Goal: Information Seeking & Learning: Check status

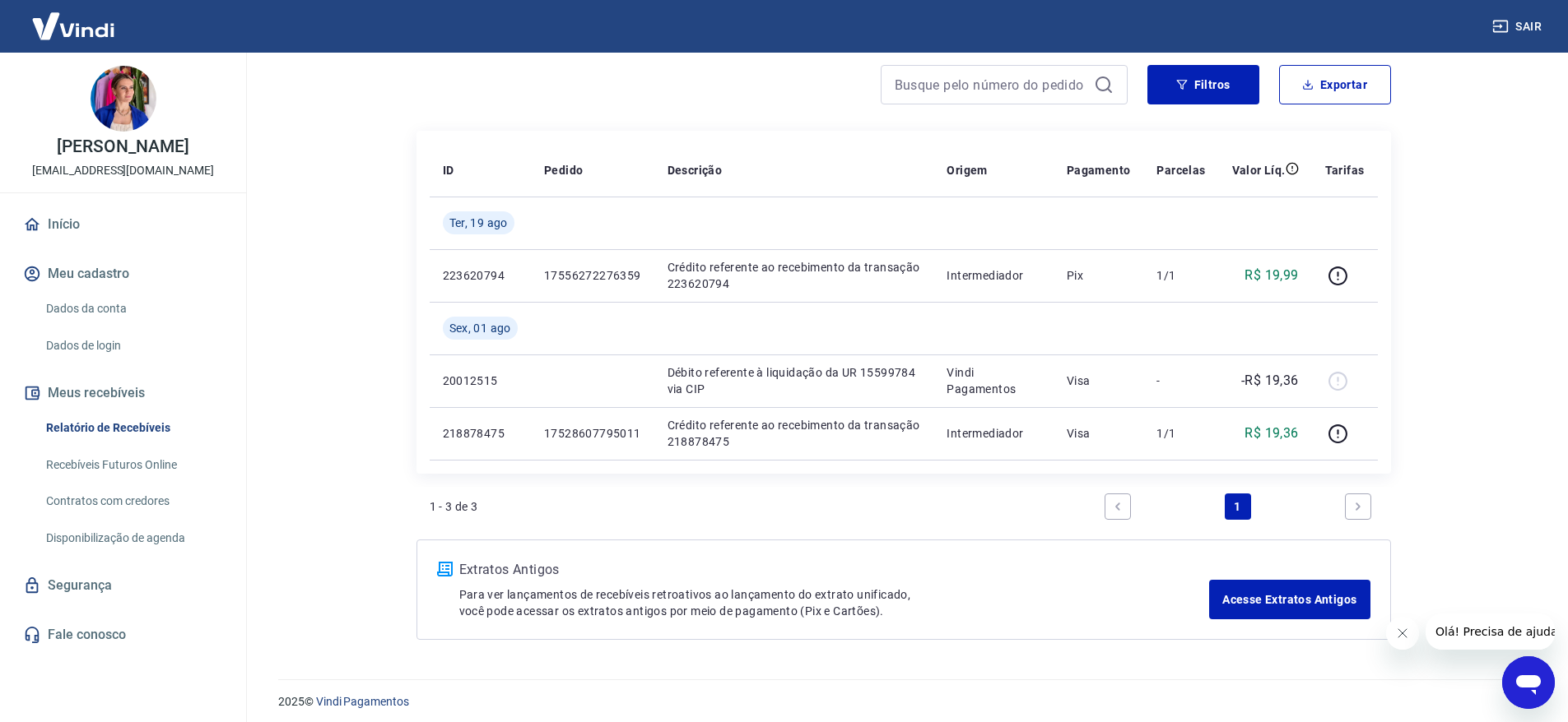
scroll to position [148, 0]
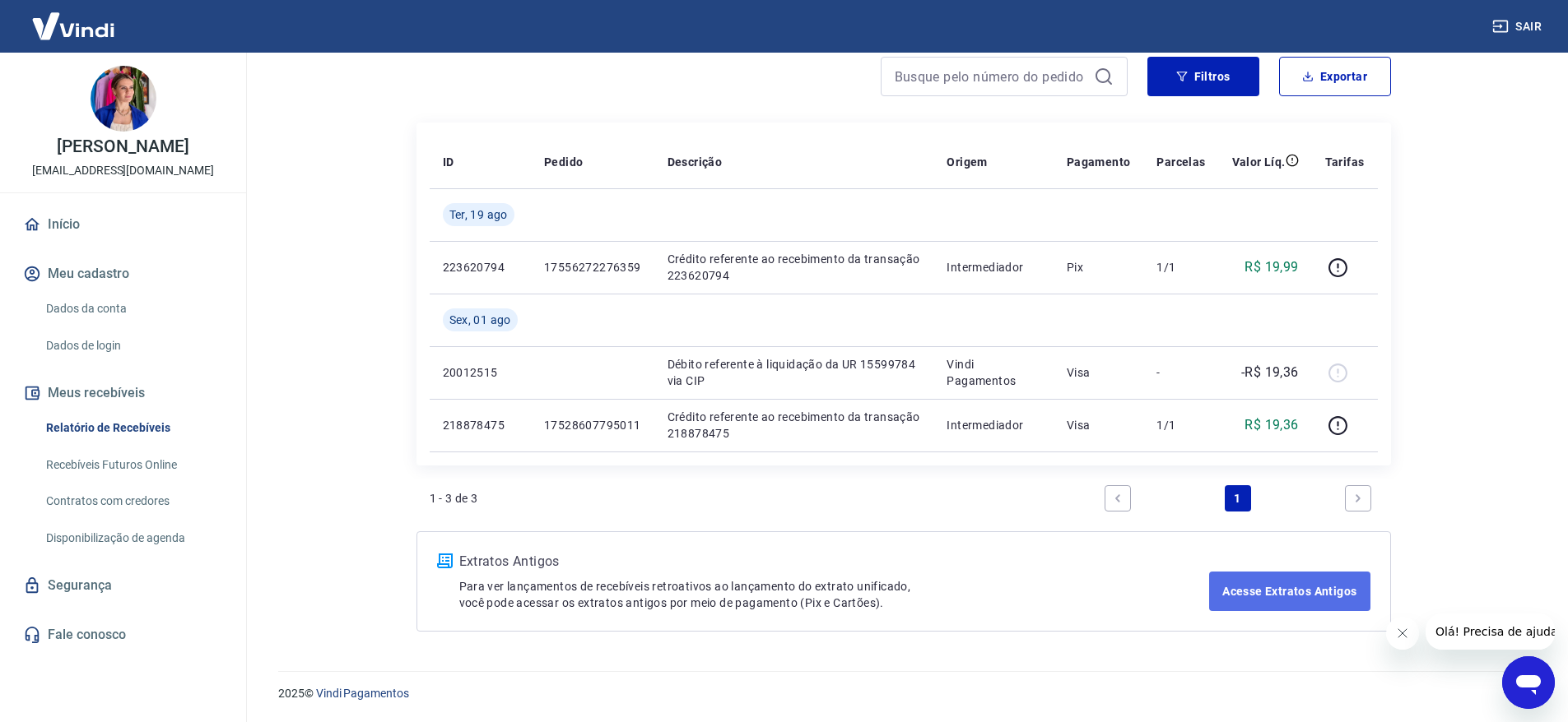
click at [1264, 585] on link "Acesse Extratos Antigos" at bounding box center [1289, 591] width 160 height 40
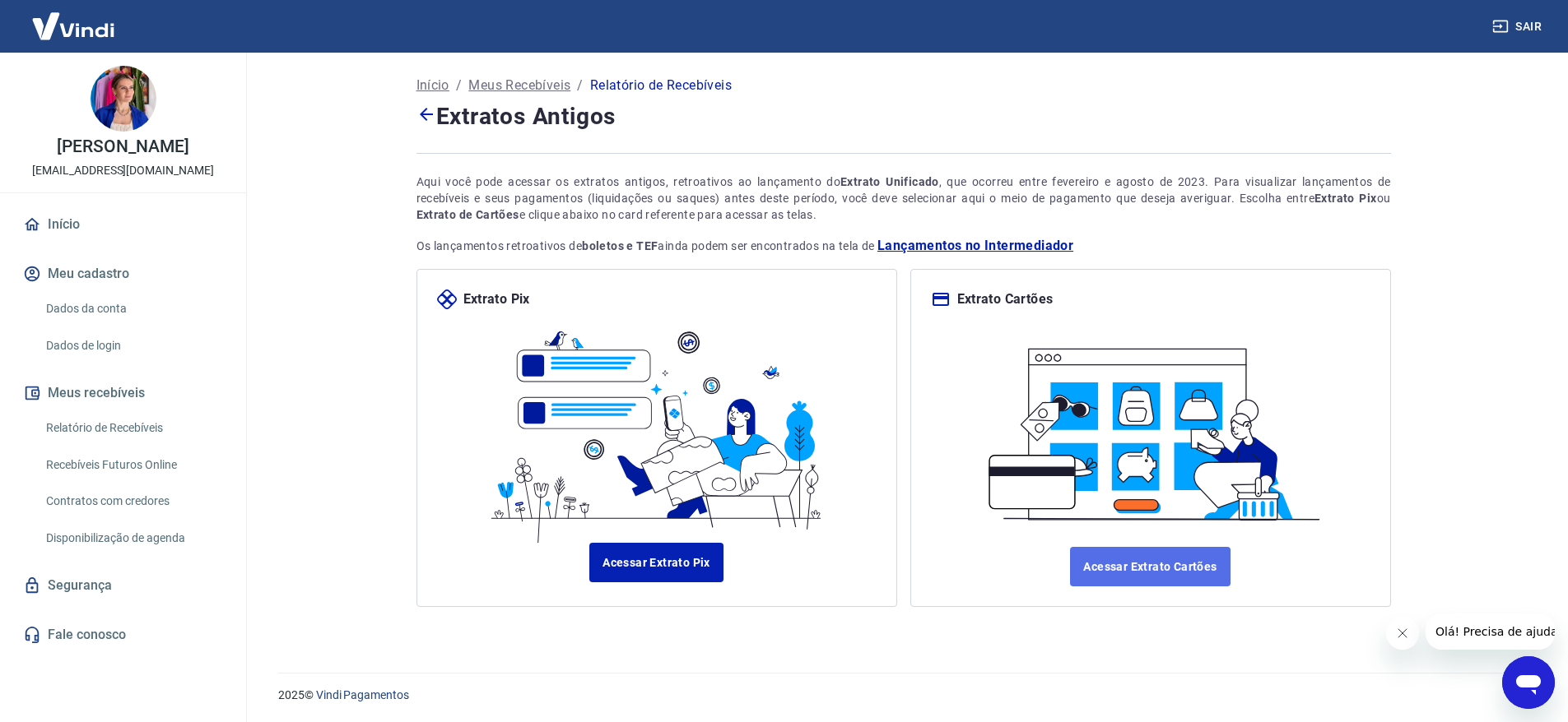
click at [1169, 563] on link "Acessar Extrato Cartões" at bounding box center [1150, 567] width 160 height 40
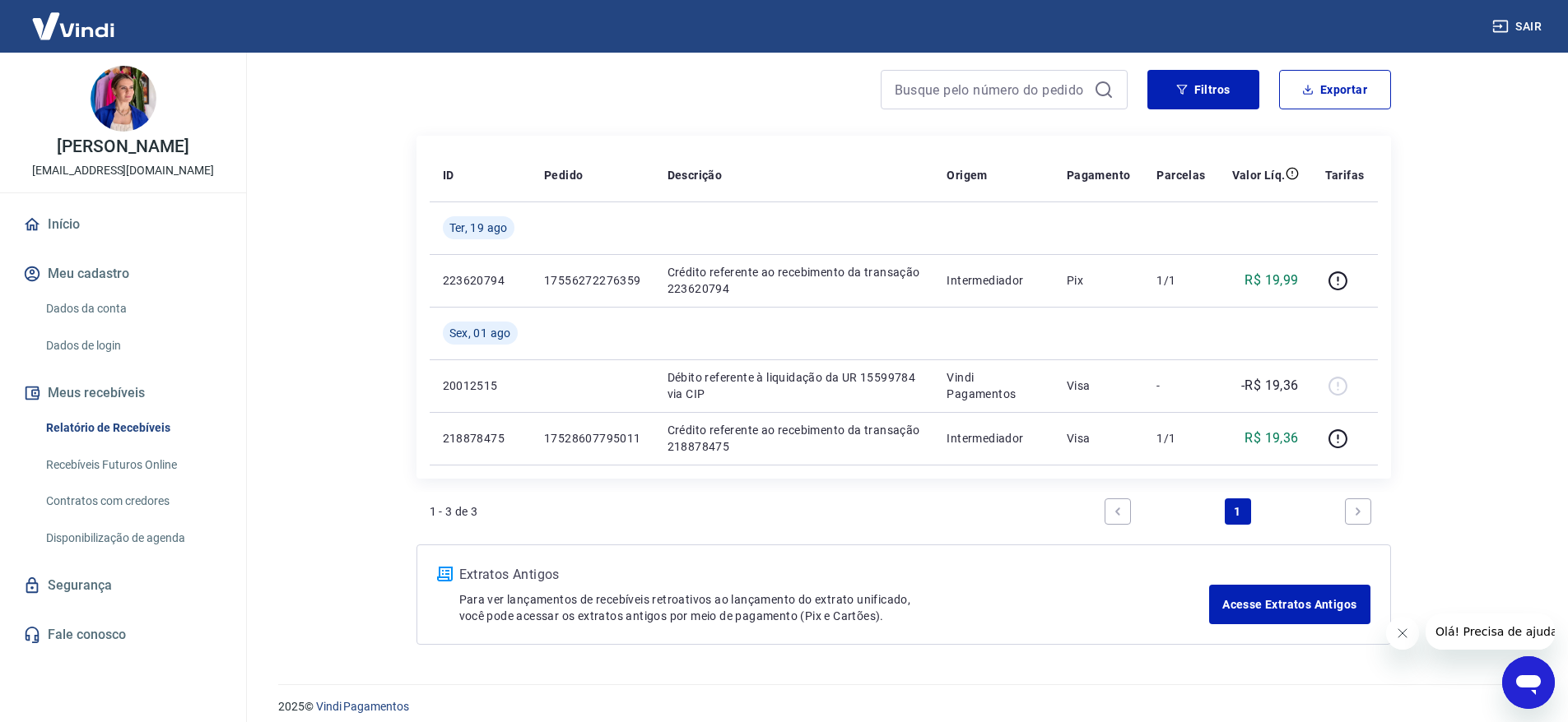
scroll to position [148, 0]
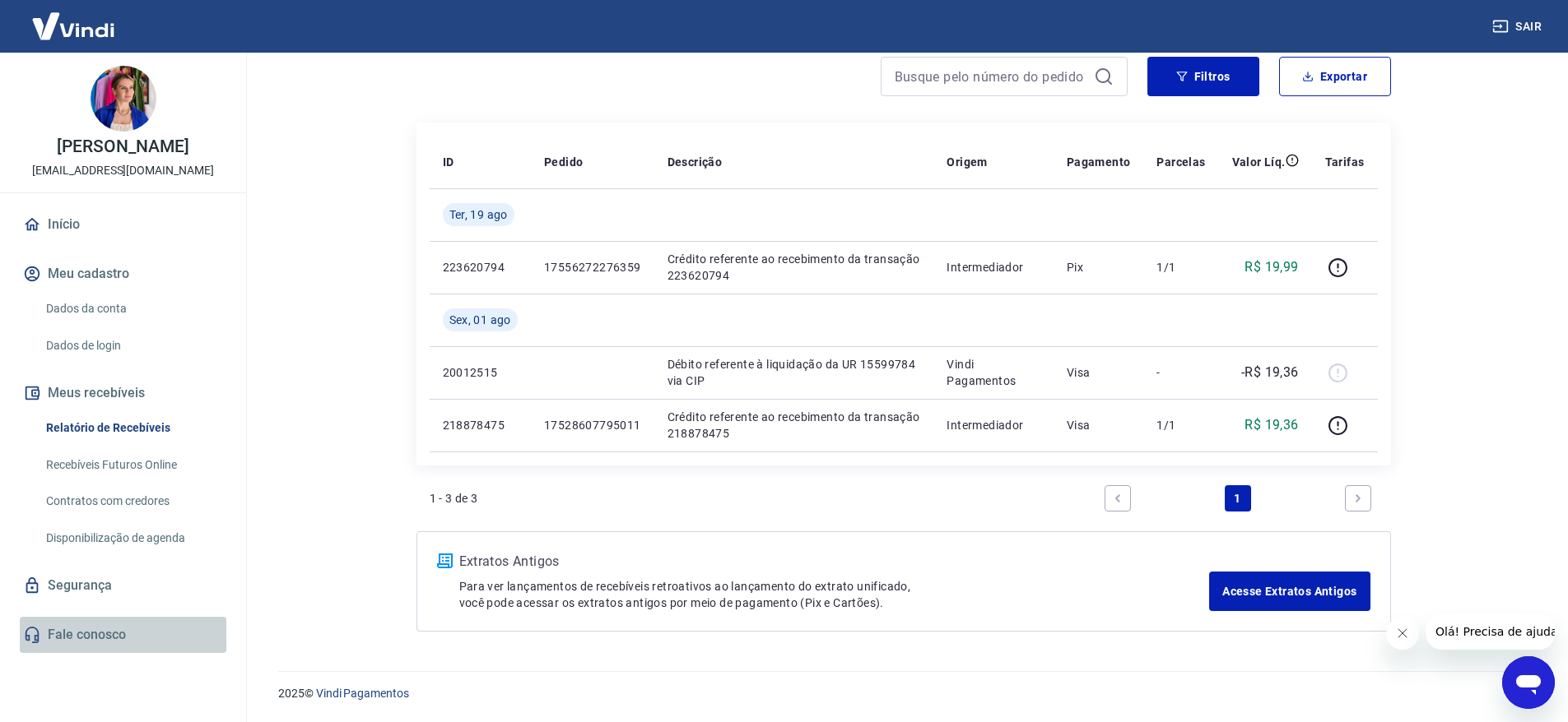
click at [88, 632] on link "Fale conosco" at bounding box center [122, 635] width 206 height 37
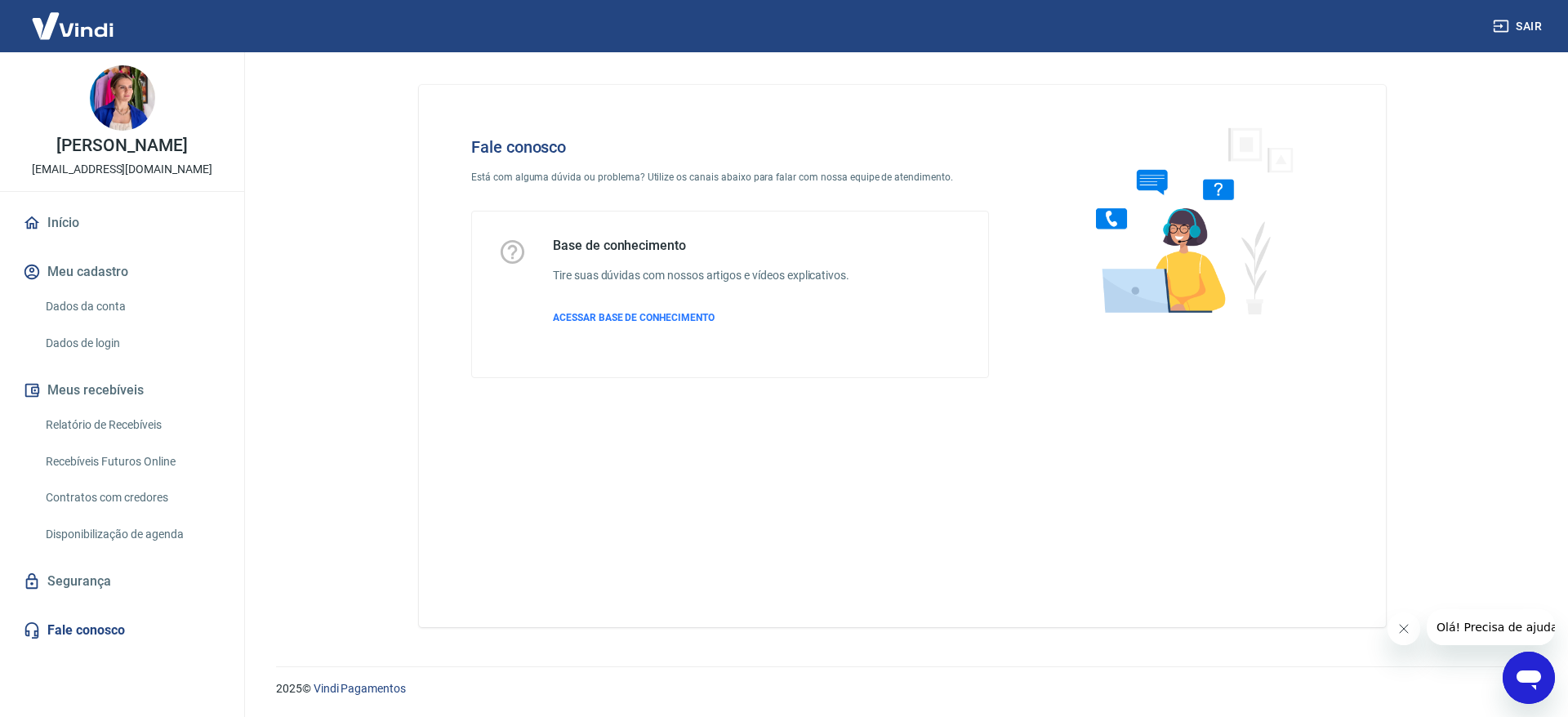
click at [1470, 625] on span "Olá! Precisa de ajuda?" at bounding box center [1499, 628] width 127 height 13
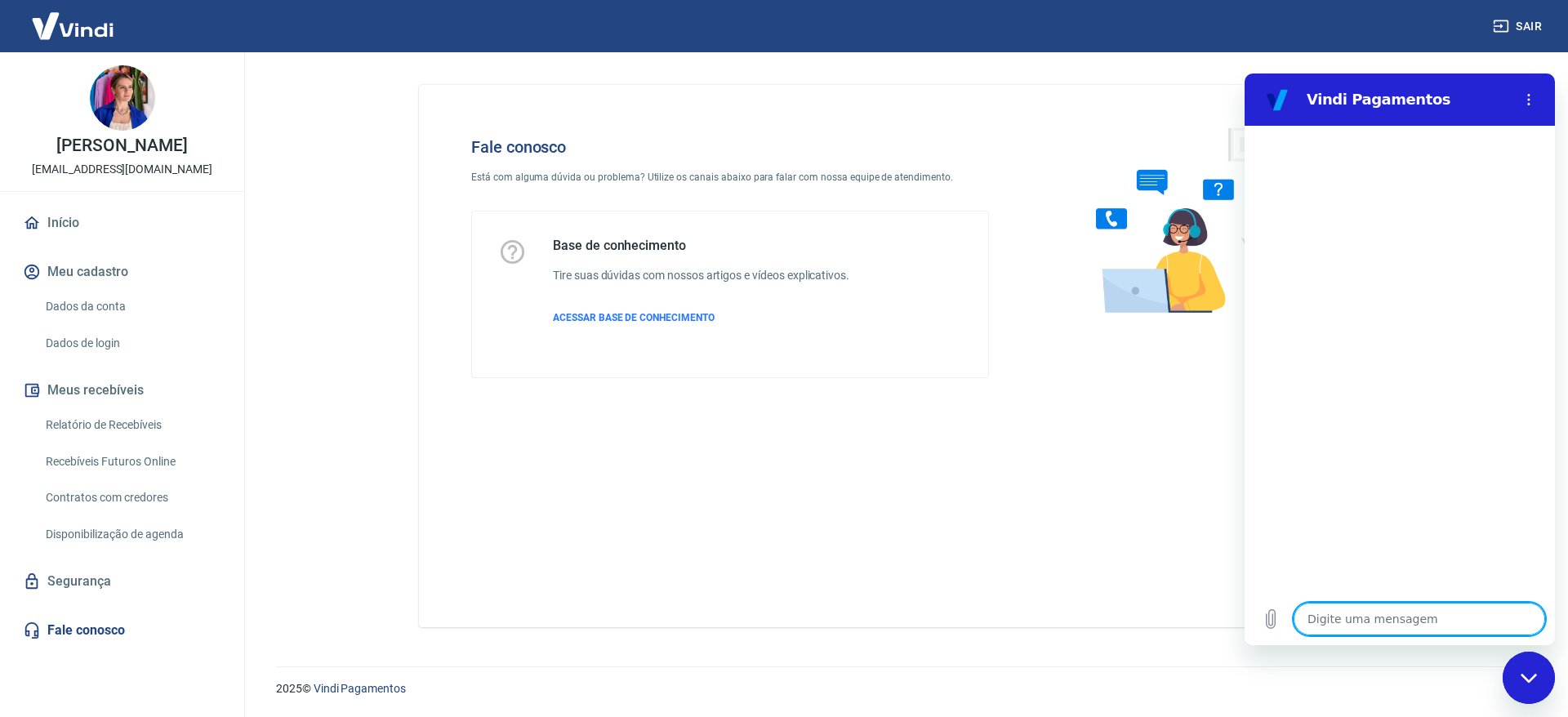
type textarea "o"
type textarea "x"
type textarea "oi"
type textarea "x"
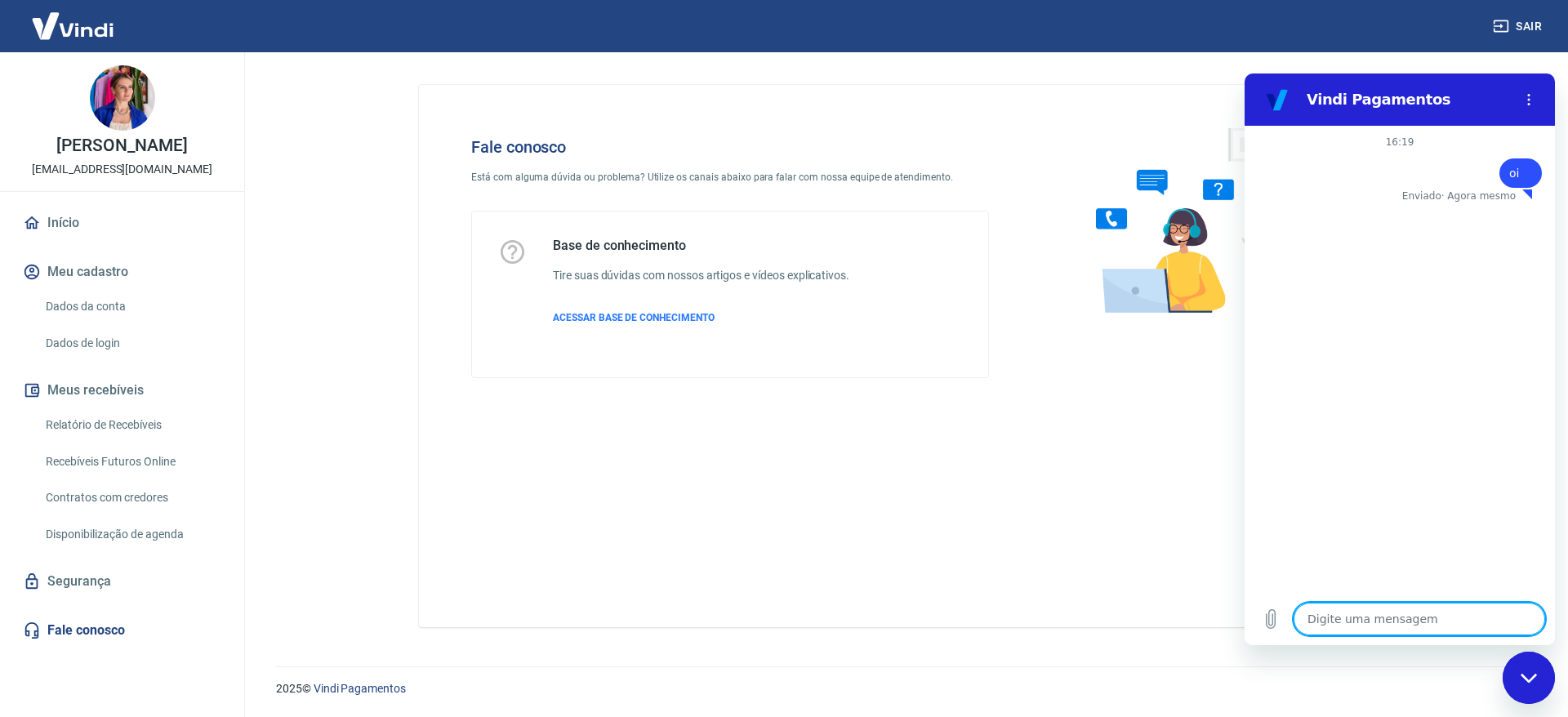
type textarea "e"
type textarea "x"
type textarea "es"
type textarea "x"
type textarea "est"
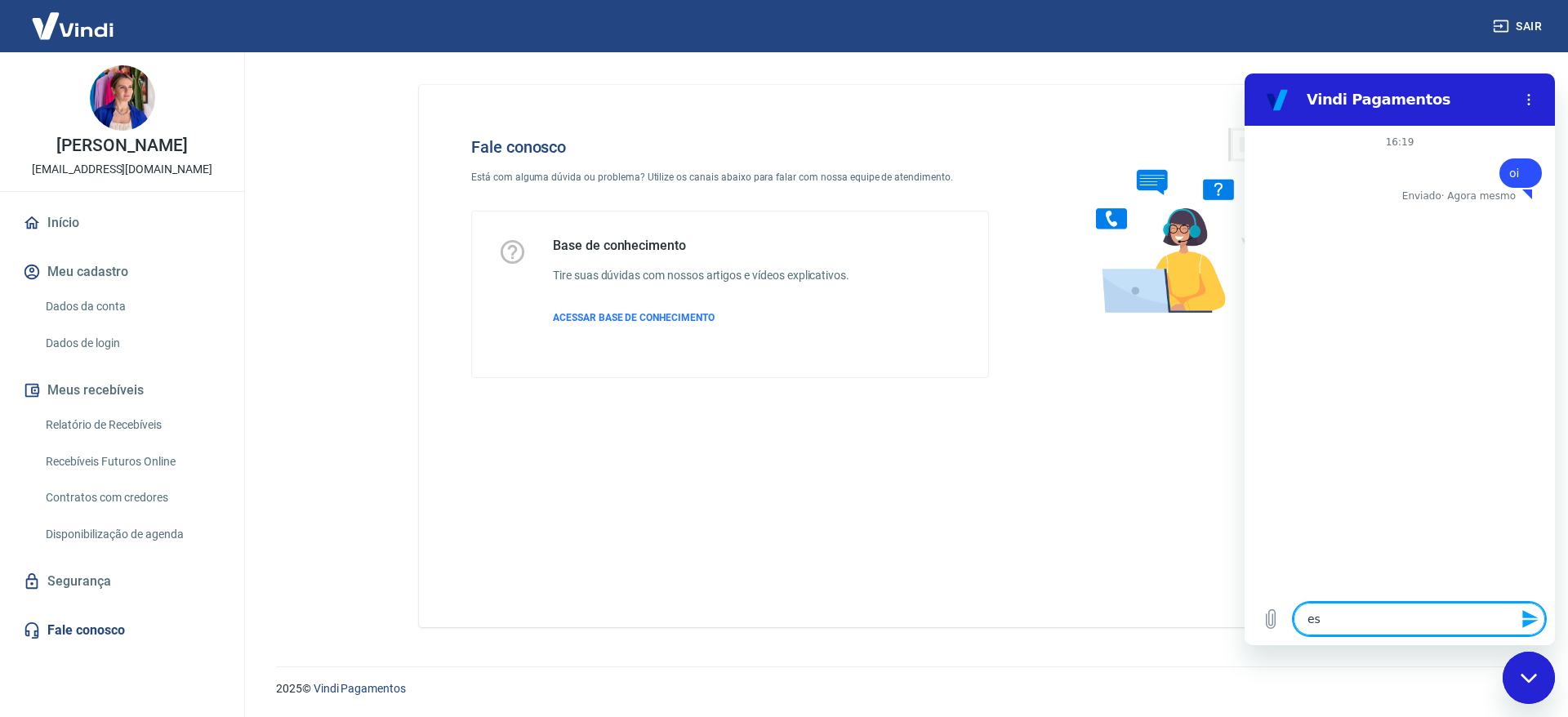
type textarea "x"
type textarea "esto"
type textarea "x"
type textarea "estou"
type textarea "x"
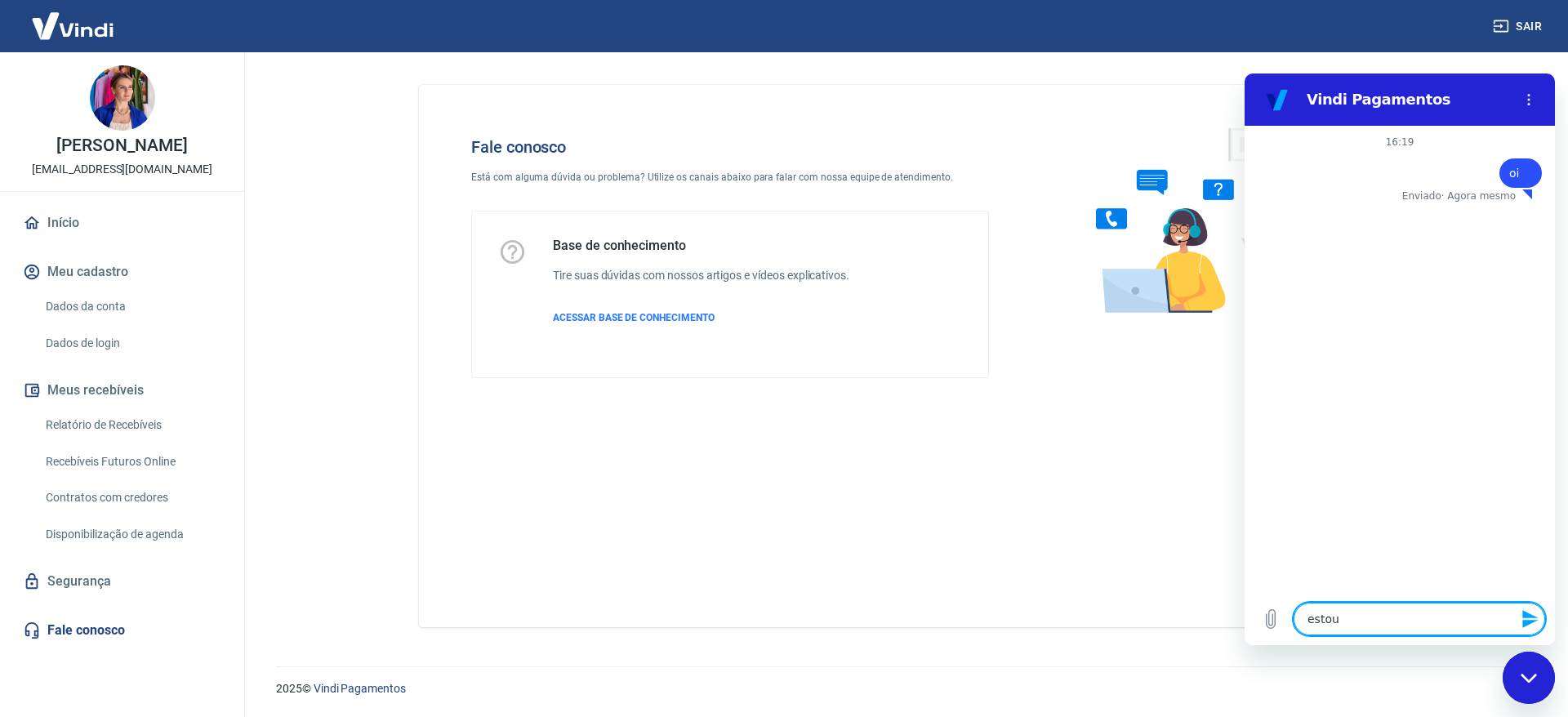
type textarea "estou"
type textarea "x"
type textarea "estou c"
type textarea "x"
type textarea "estou co"
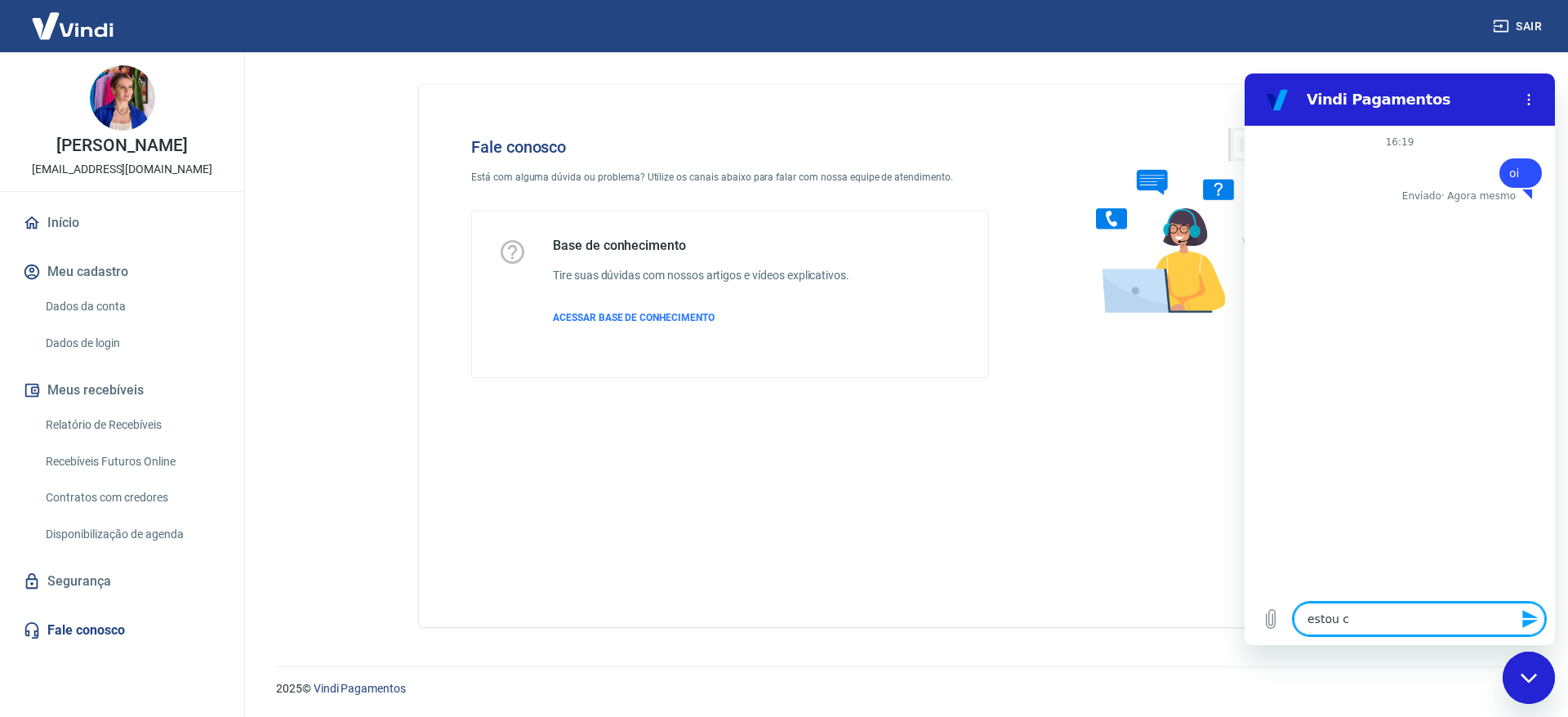
type textarea "x"
type textarea "estou com"
type textarea "x"
type textarea "estou come"
type textarea "x"
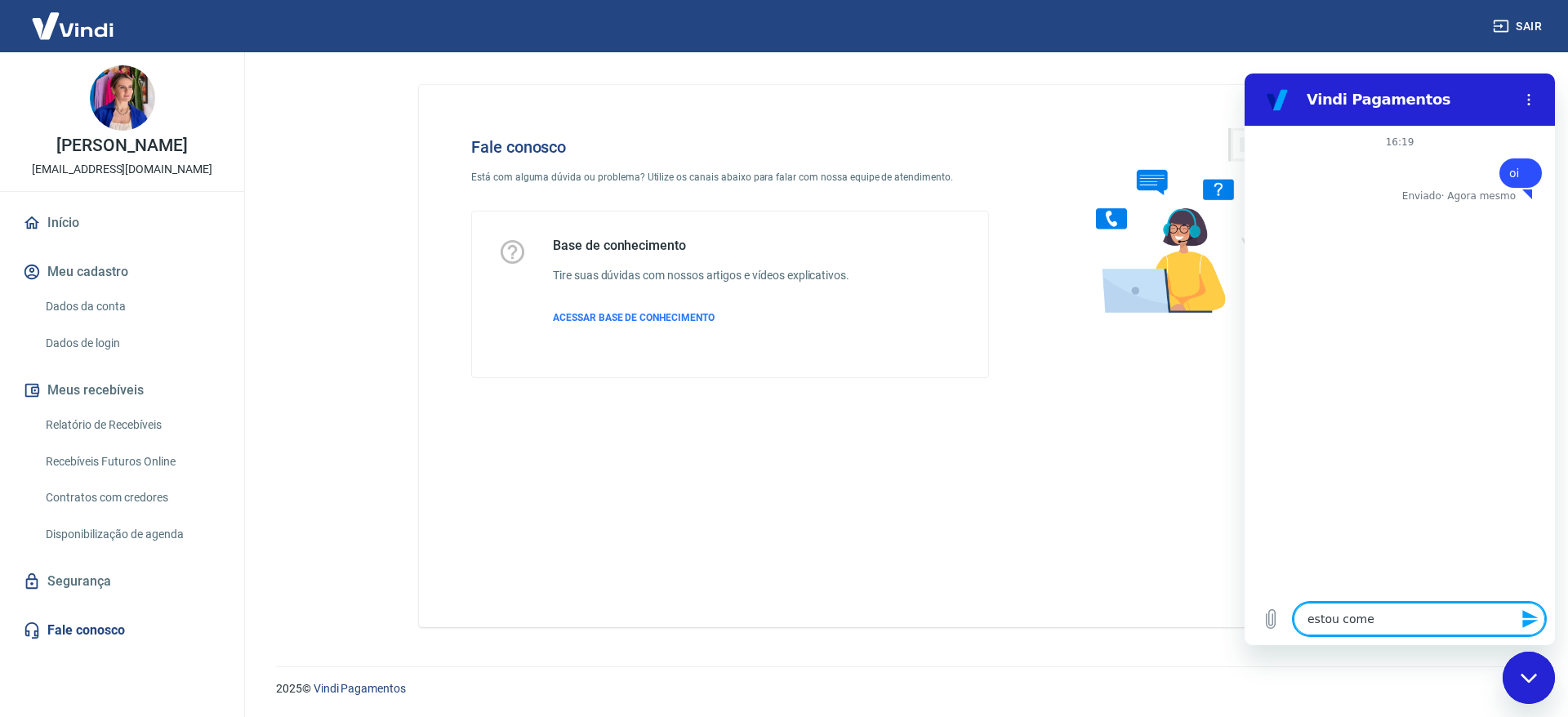
type textarea "estou comec"
type textarea "x"
type textarea "estou comeca"
type textarea "x"
type textarea "estou comecan"
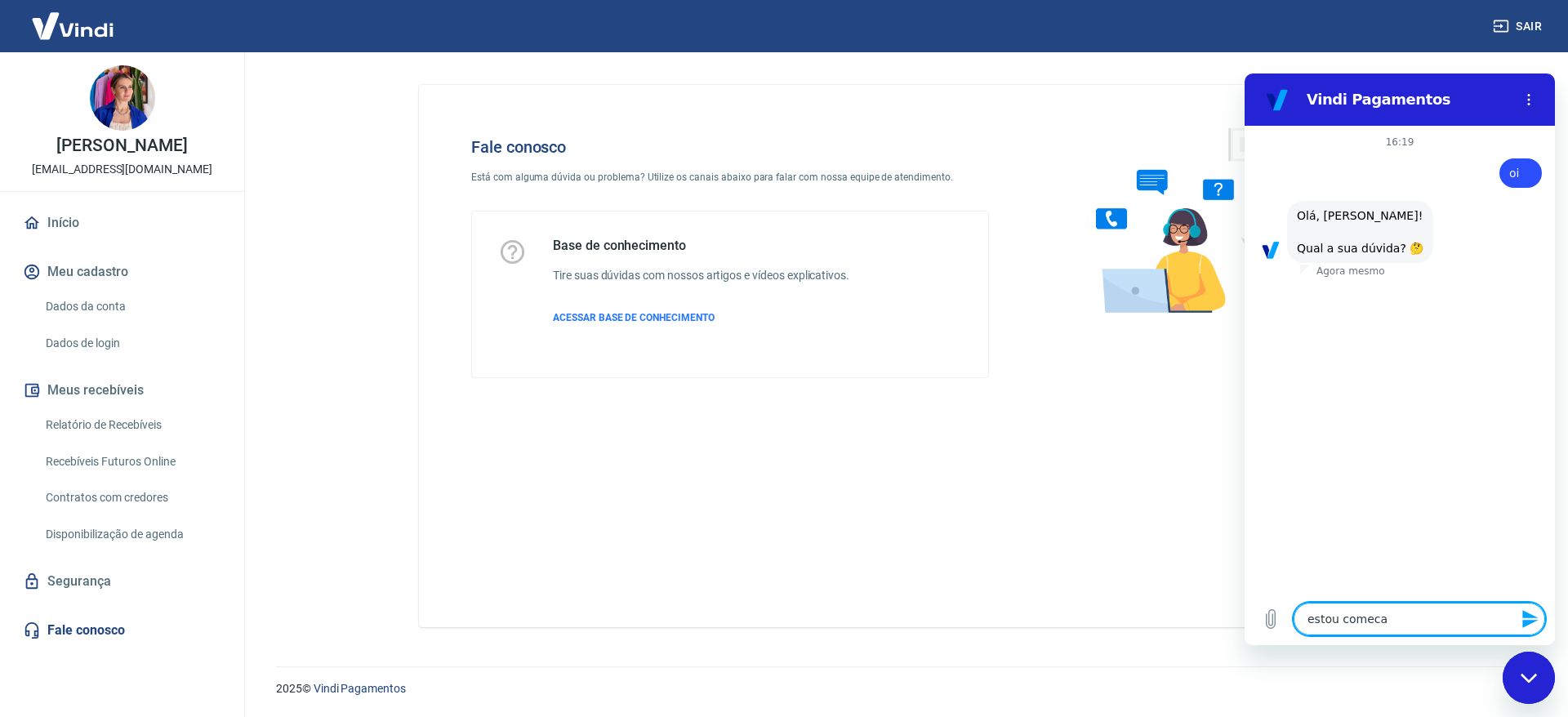
type textarea "x"
type textarea "estou comecand"
type textarea "x"
type textarea "estou comecando"
type textarea "x"
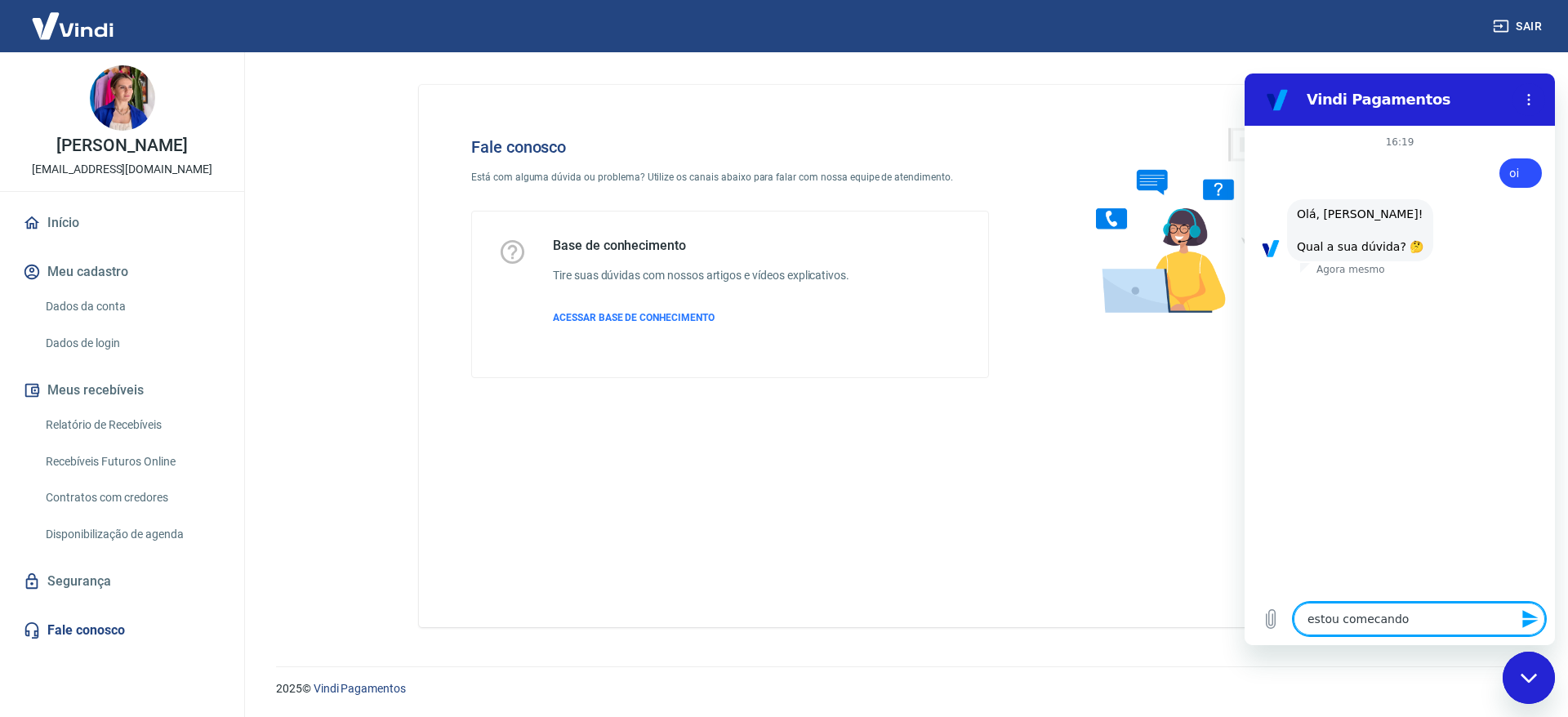
type textarea "estou comecando"
type textarea "x"
type textarea "estou comecando a"
type textarea "x"
type textarea "estou comecando a"
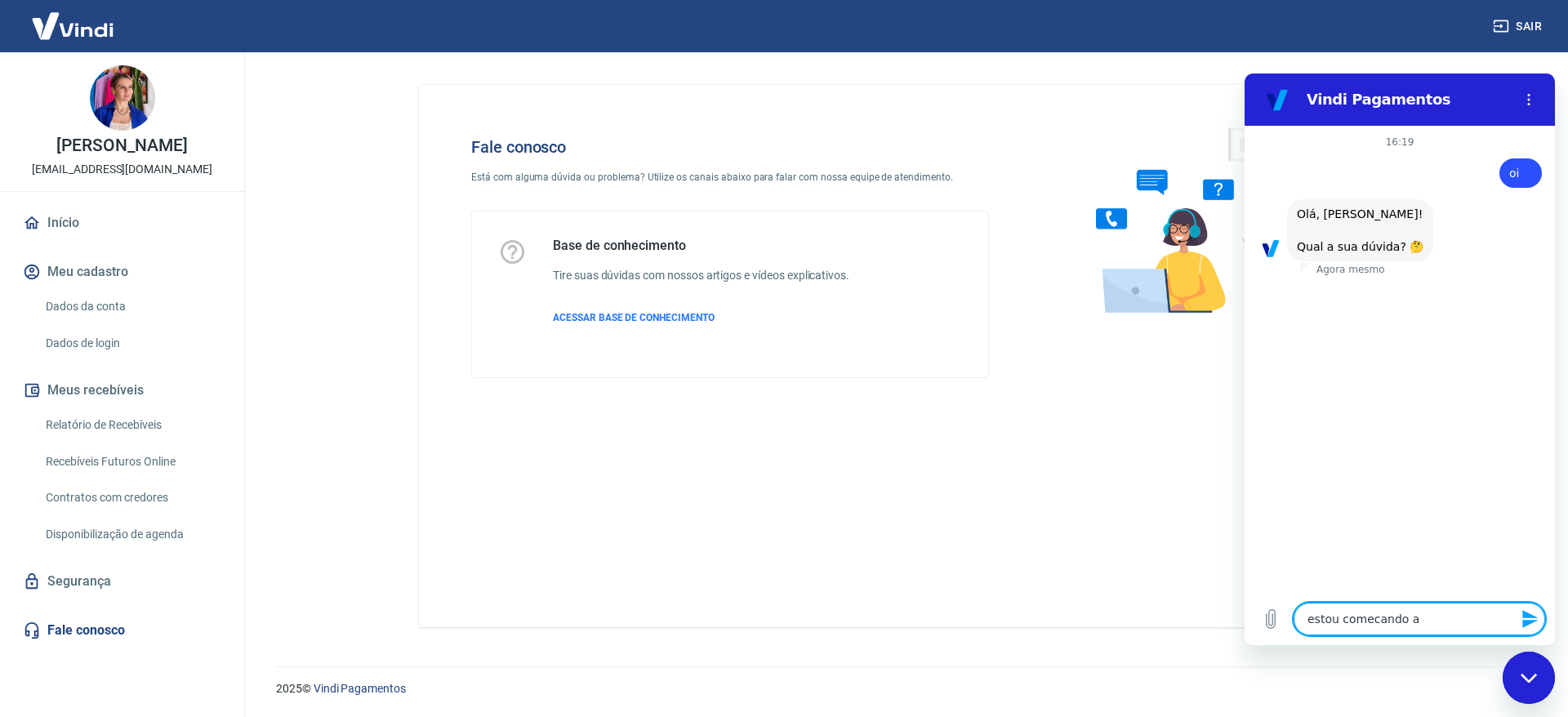
type textarea "x"
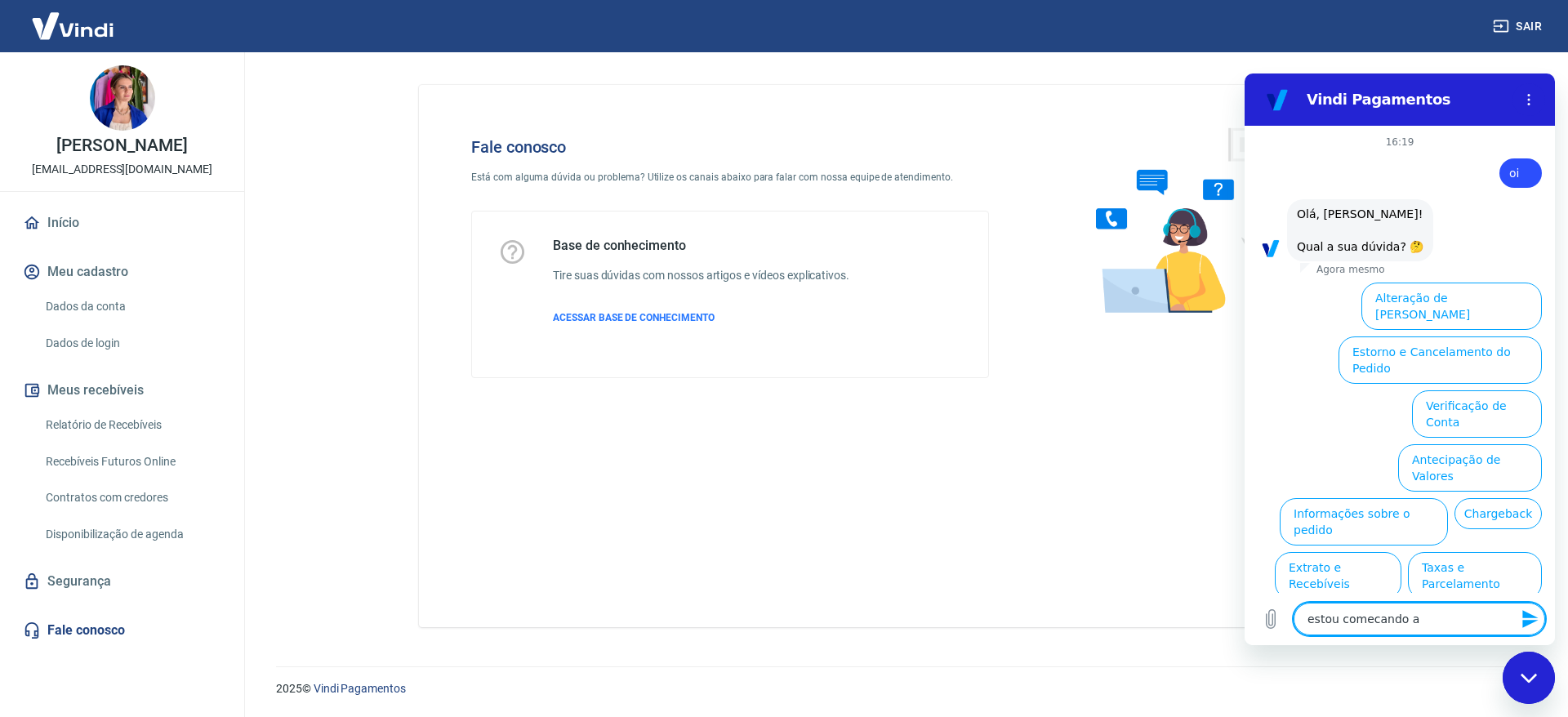
type textarea "estou comecando a u"
type textarea "x"
type textarea "estou comecando a us"
type textarea "x"
type textarea "estou comecando a usa"
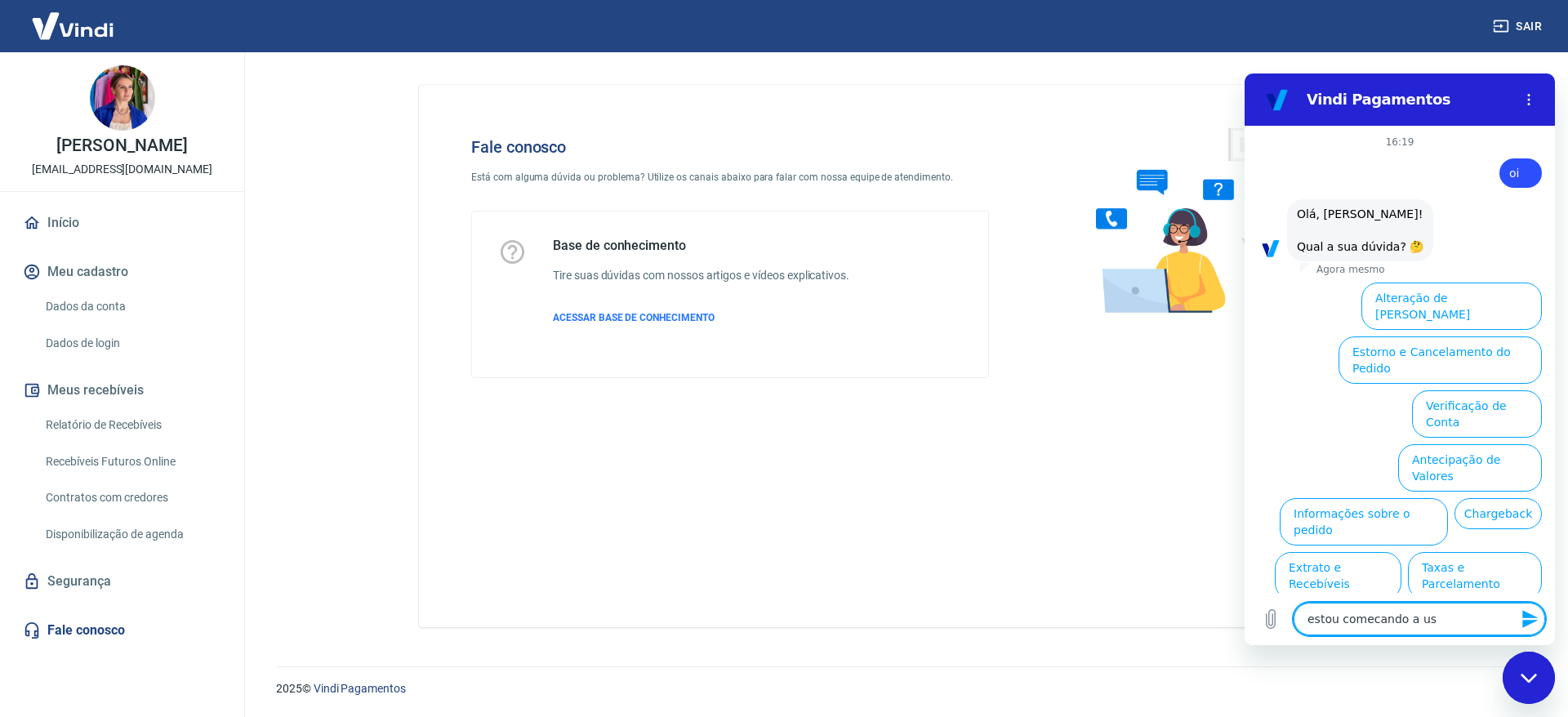
type textarea "x"
type textarea "estou comecando a us"
type textarea "x"
type textarea "estou comecando a u"
type textarea "x"
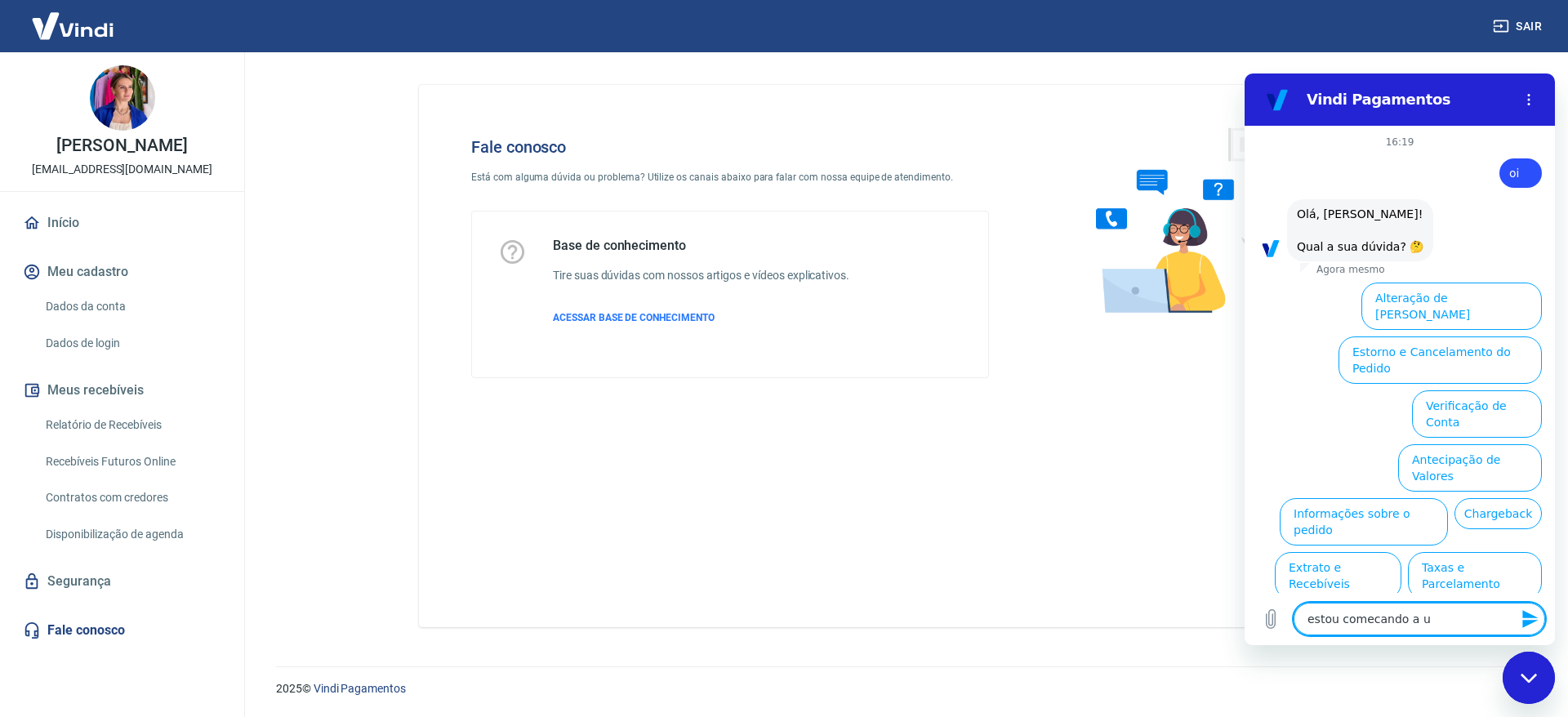
type textarea "estou comecando a"
type textarea "x"
type textarea "estou comecando a"
type textarea "x"
type textarea "estou comecando"
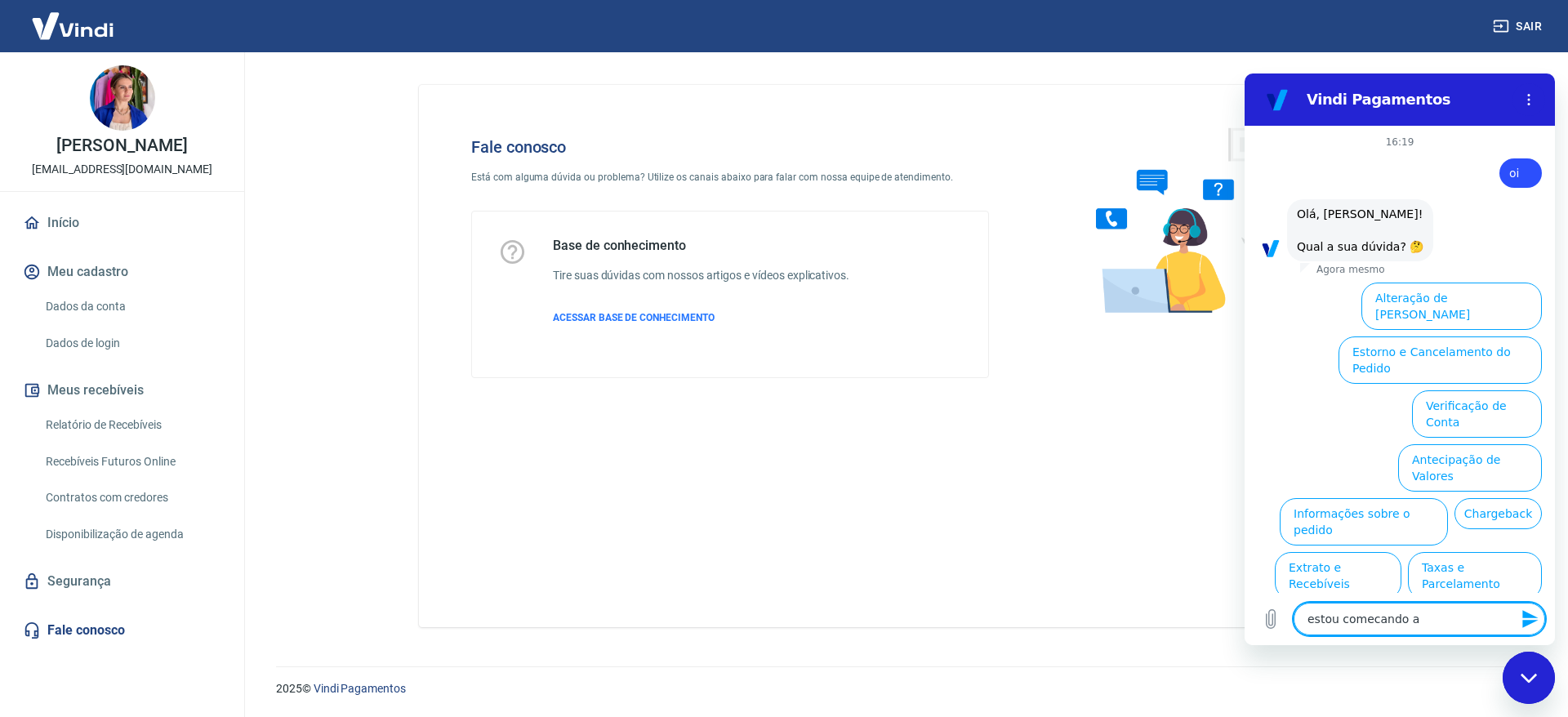
type textarea "x"
type textarea "estou comecando"
type textarea "x"
type textarea "estou comecand"
type textarea "x"
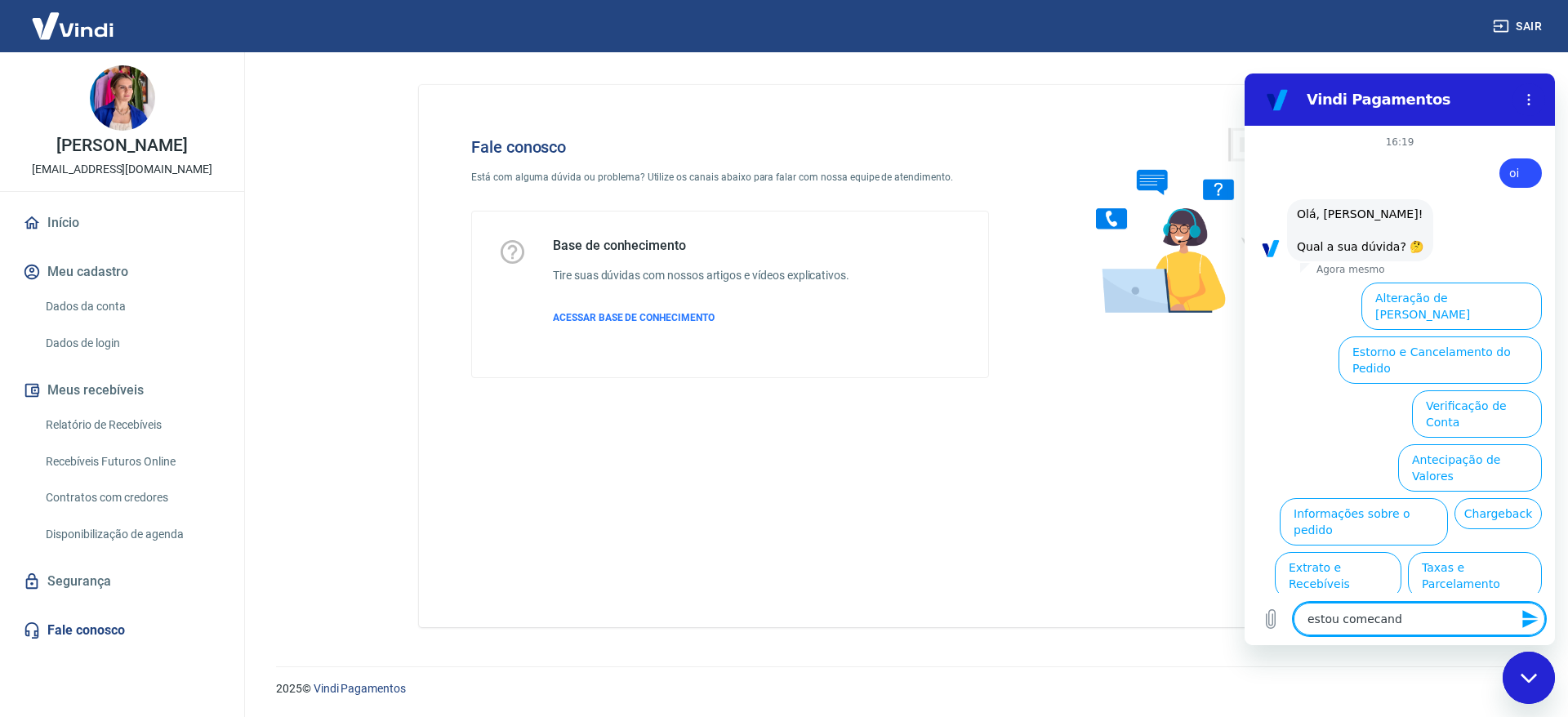
type textarea "estou comecan"
type textarea "x"
type textarea "estou comeca"
type textarea "x"
type textarea "estou comec"
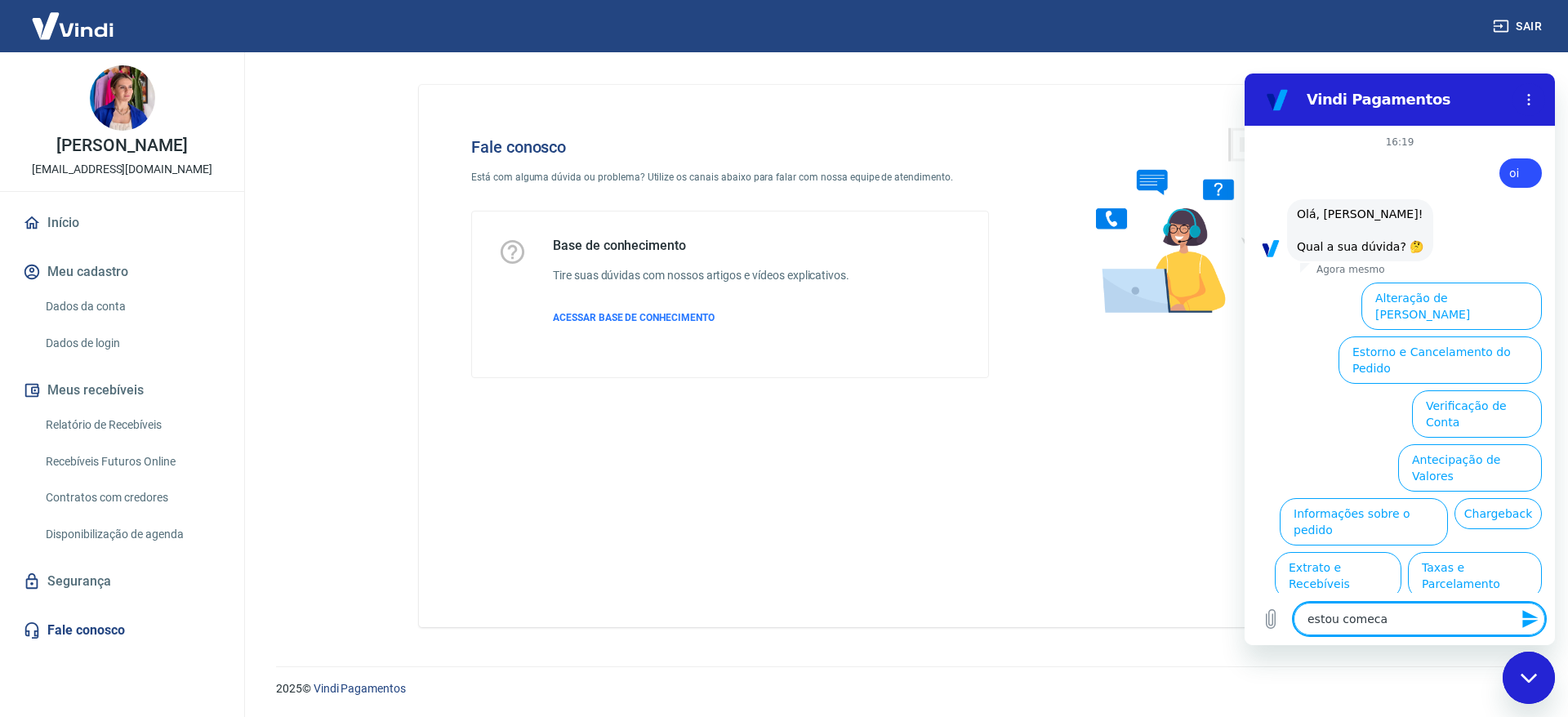
type textarea "x"
type textarea "estou come"
type textarea "x"
type textarea "estou com"
type textarea "x"
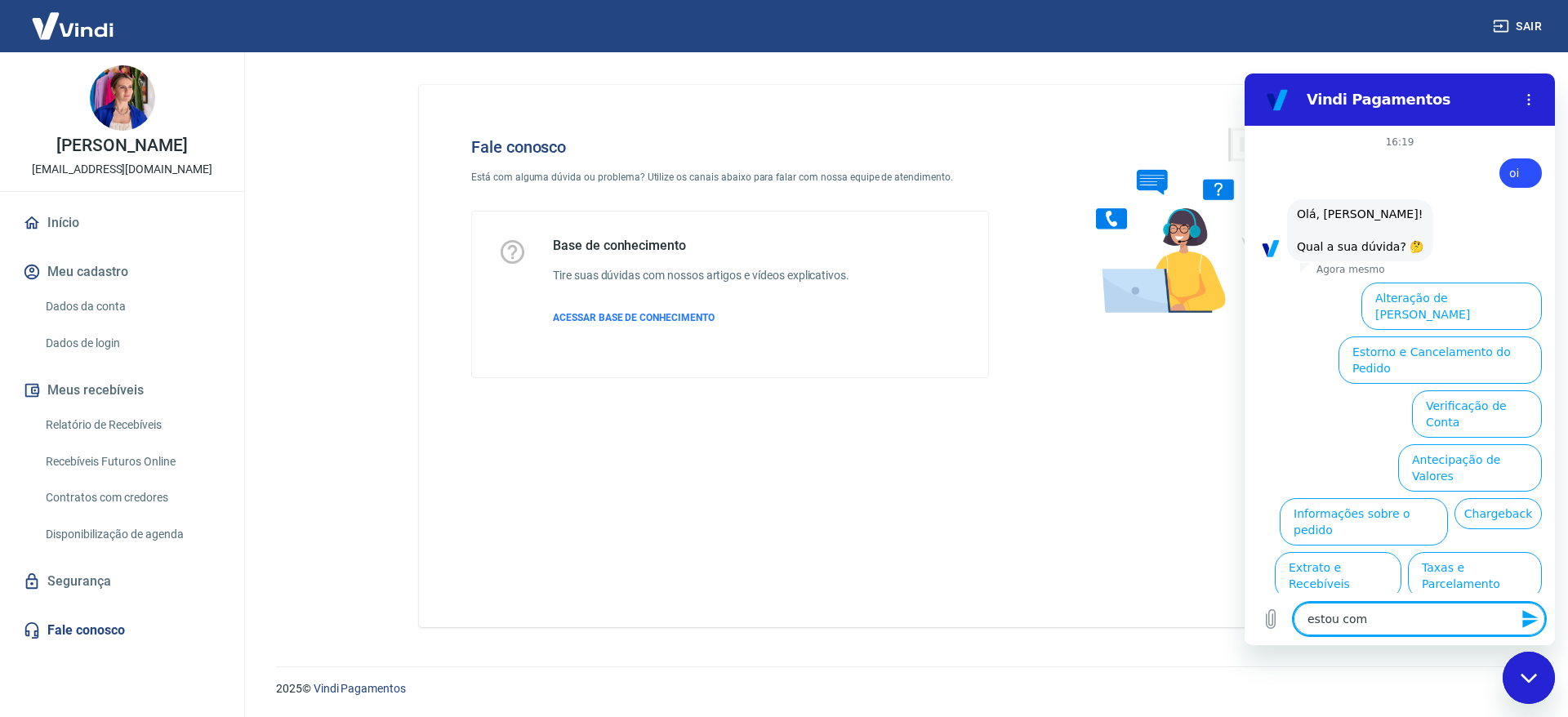
type textarea "estou co"
type textarea "x"
type textarea "estou c"
type textarea "x"
type textarea "estou"
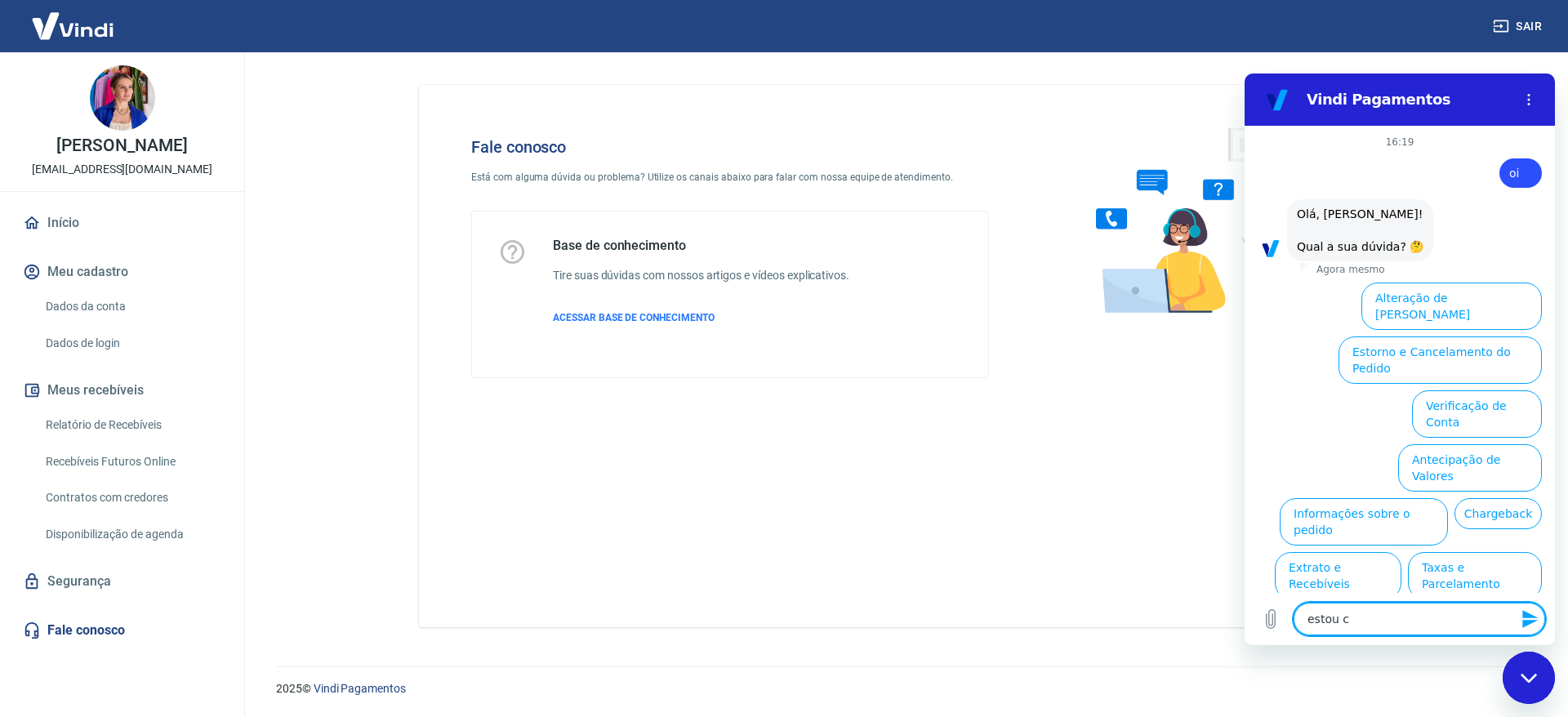
type textarea "x"
type textarea "estou"
type textarea "x"
type textarea "esto"
type textarea "x"
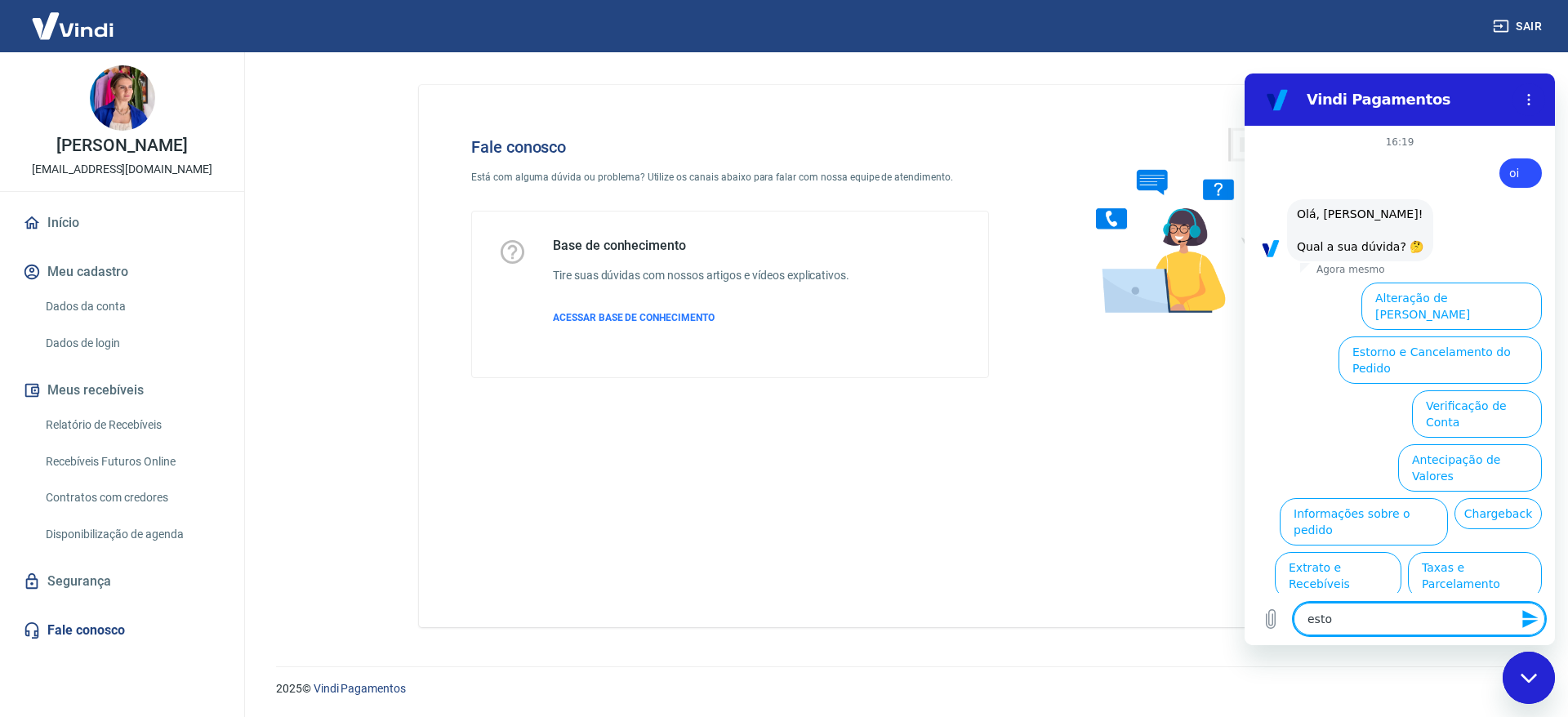
type textarea "est"
type textarea "x"
type textarea "es"
type textarea "x"
type textarea "e"
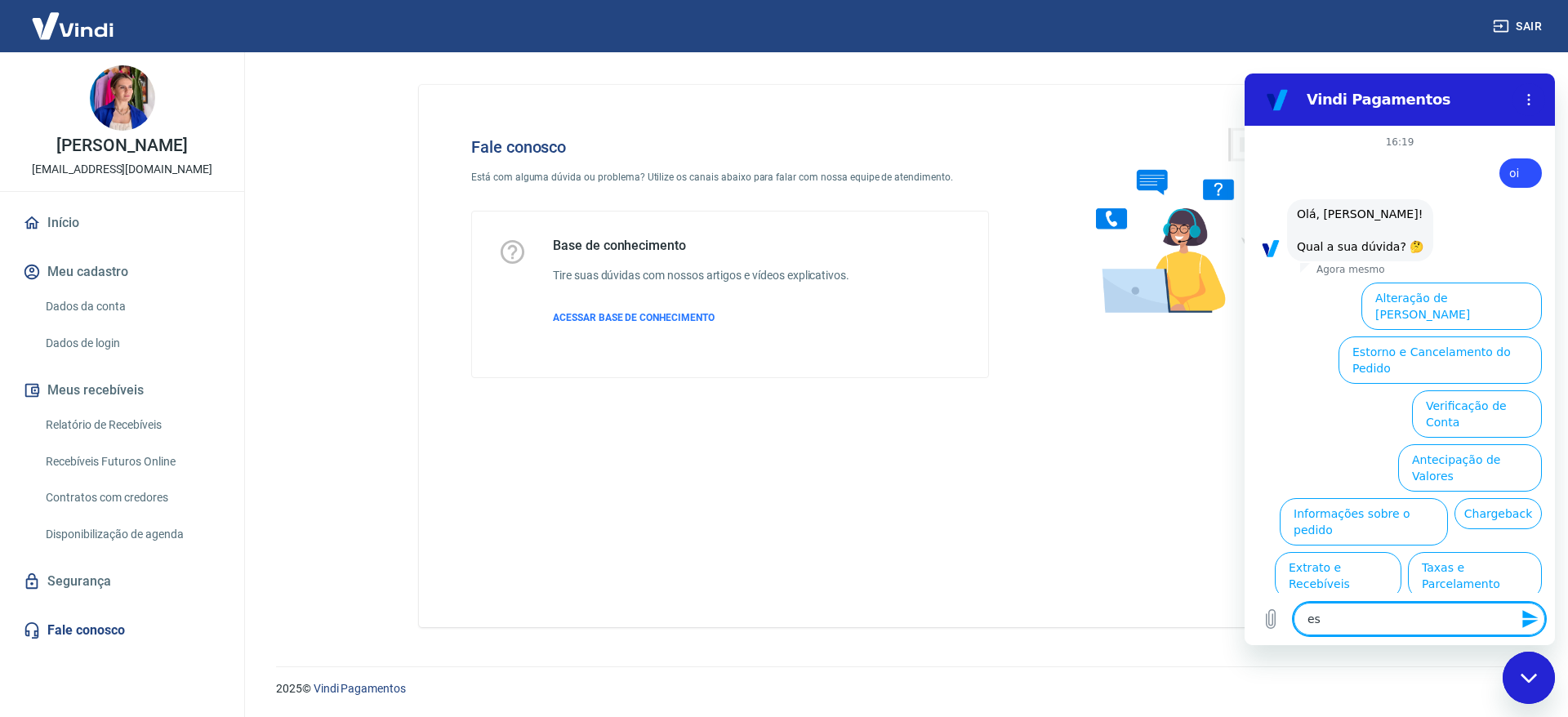
type textarea "x"
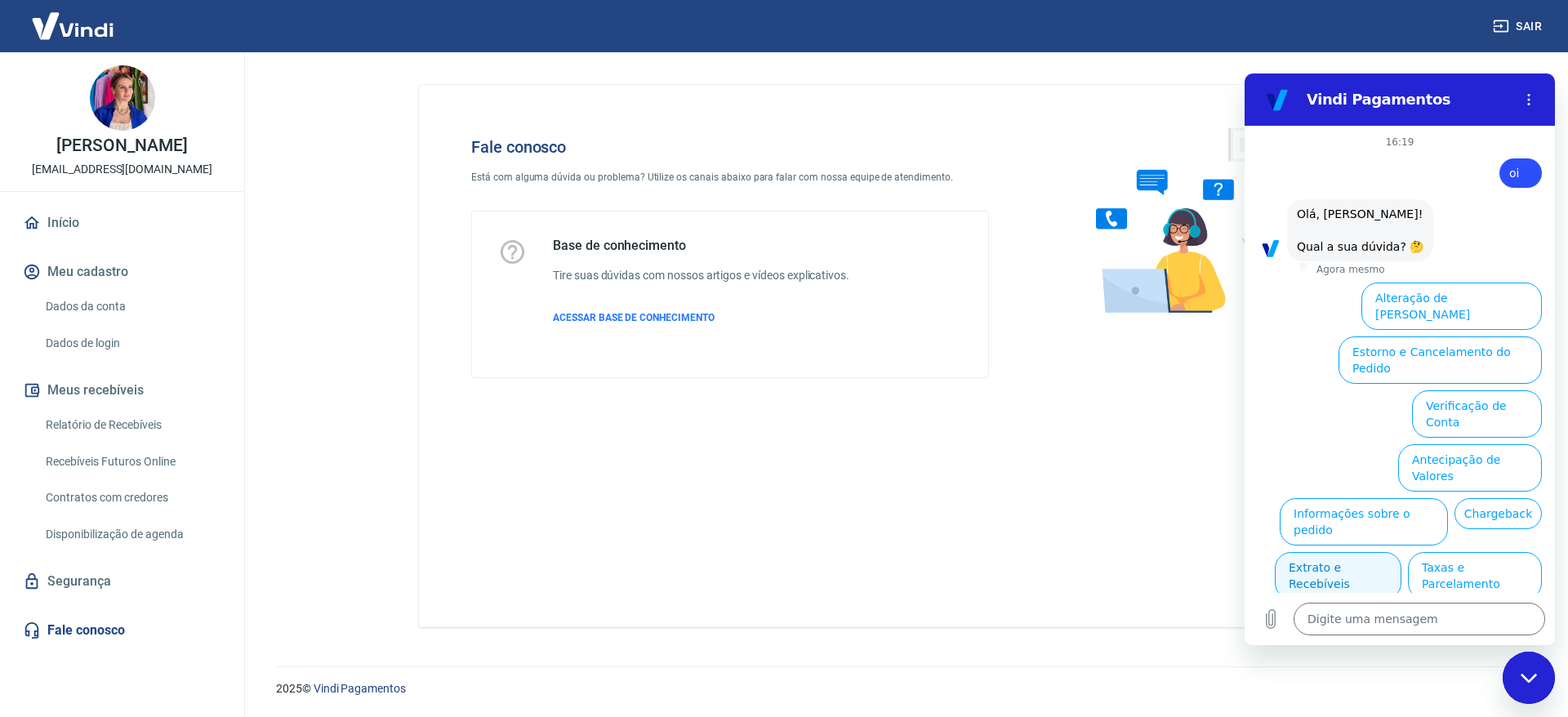
click at [1367, 552] on button "Extrato e Recebíveis" at bounding box center [1337, 576] width 126 height 48
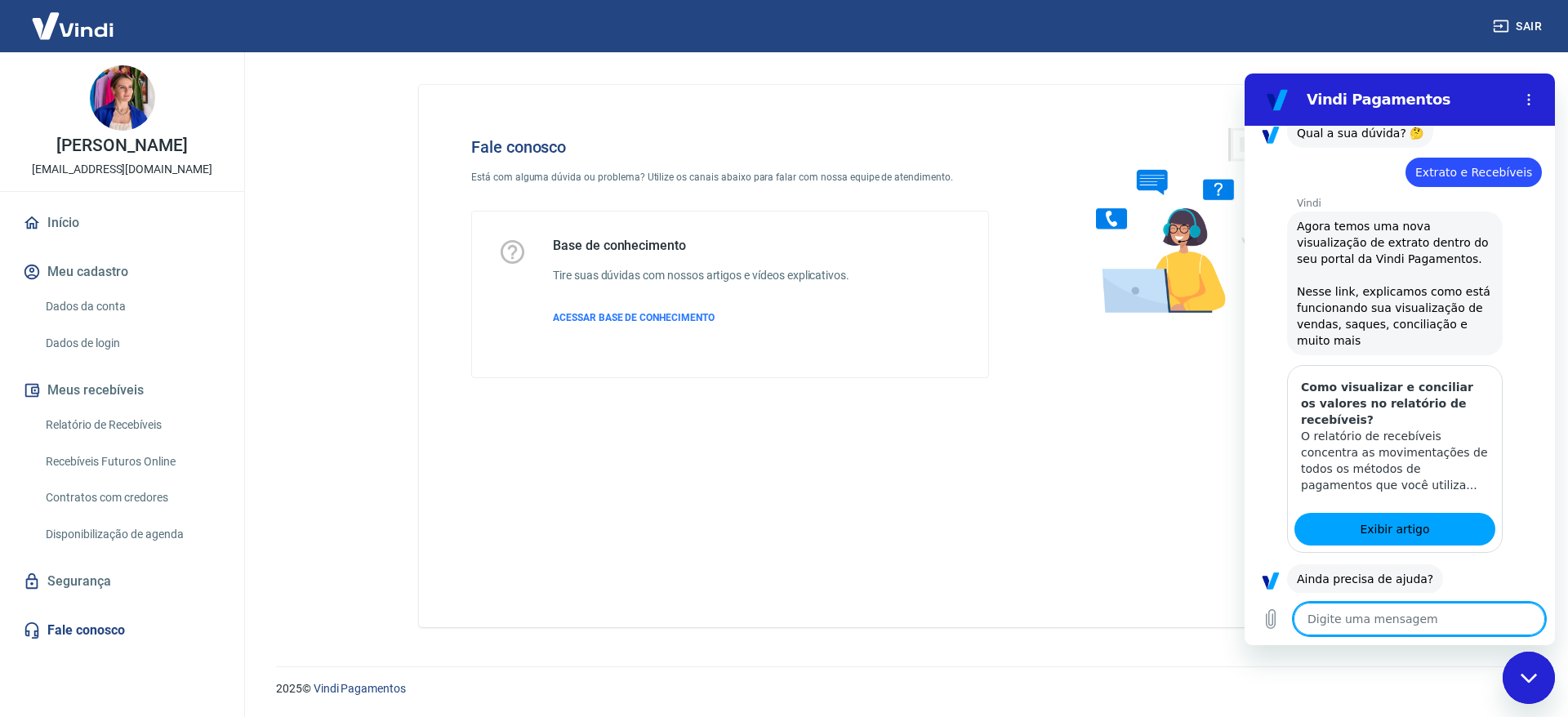
scroll to position [154, 0]
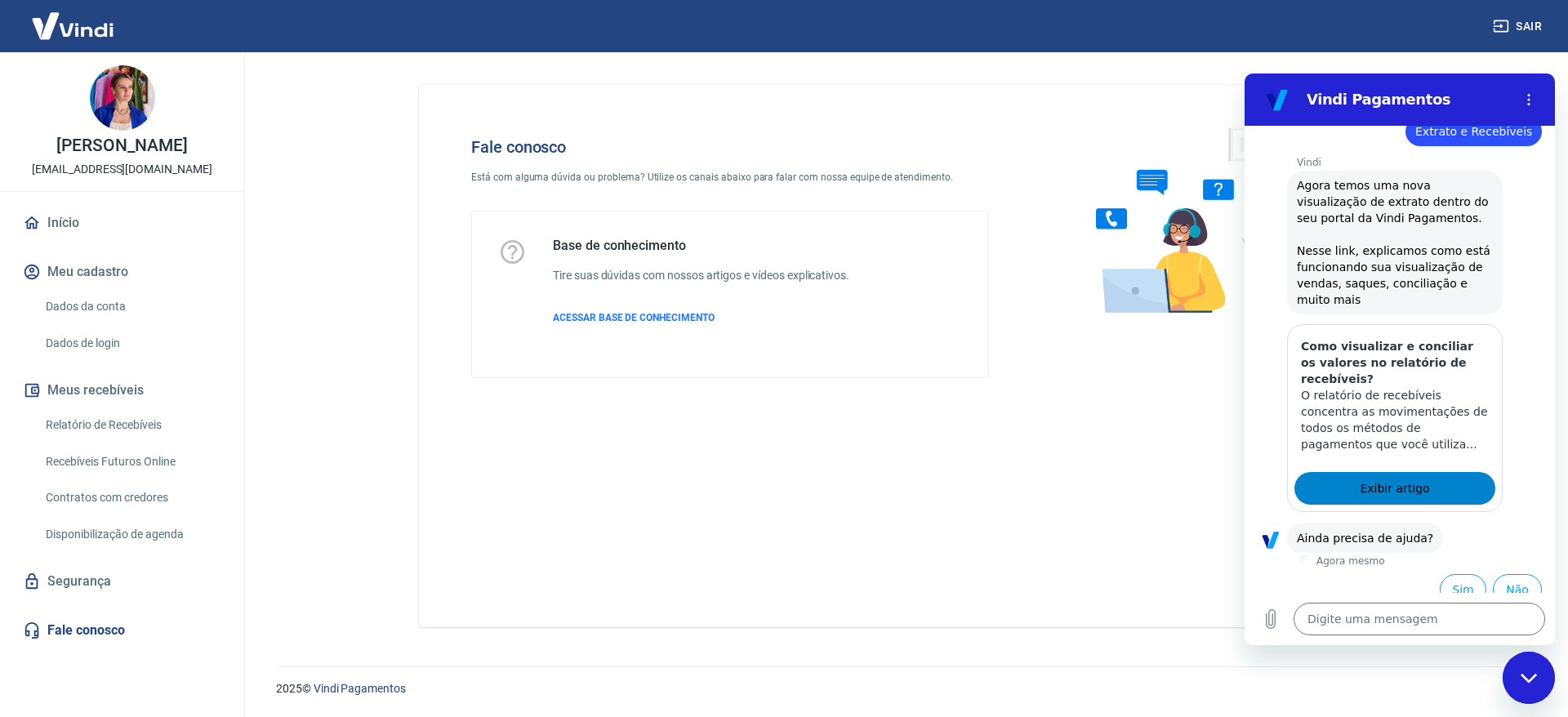
click at [1397, 479] on span "Exibir artigo" at bounding box center [1394, 488] width 70 height 19
type textarea "x"
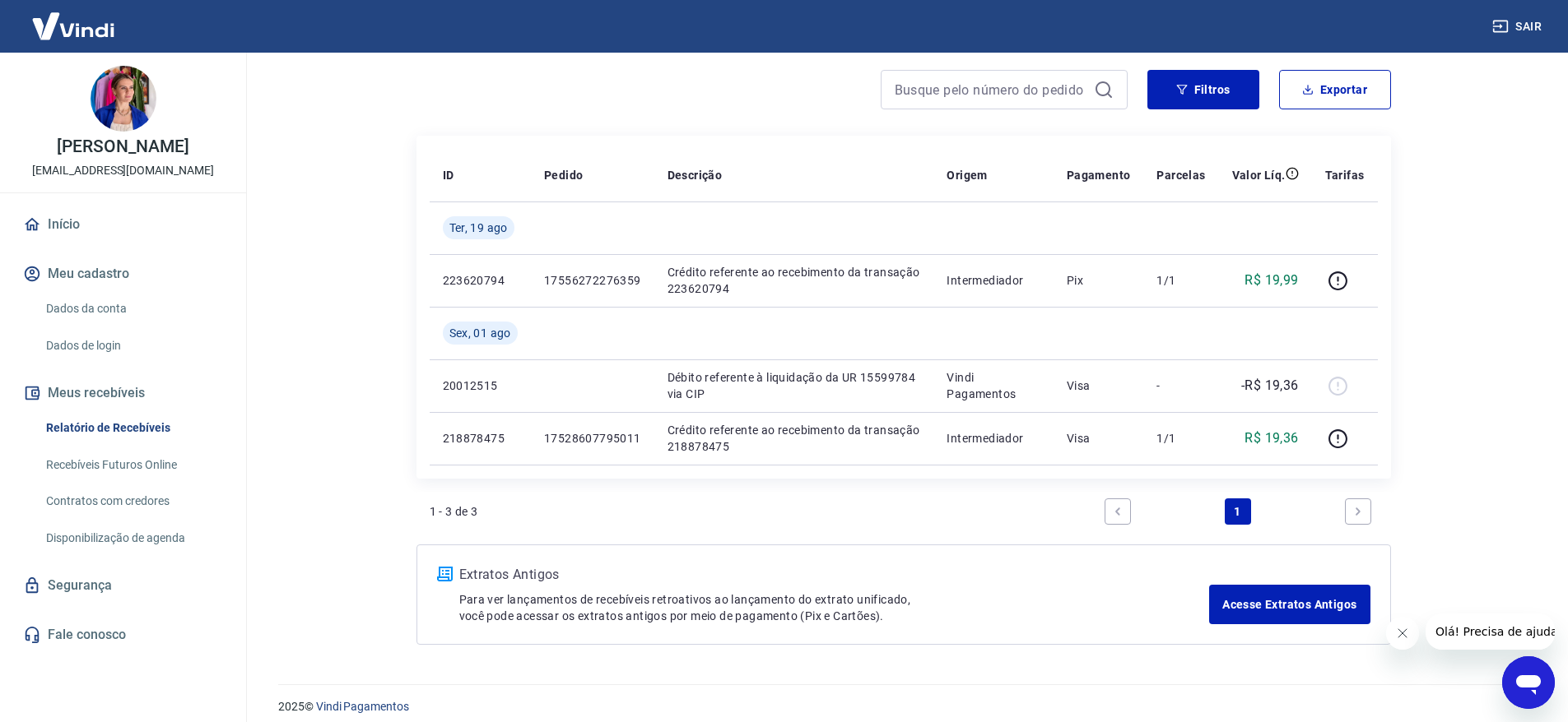
scroll to position [136, 0]
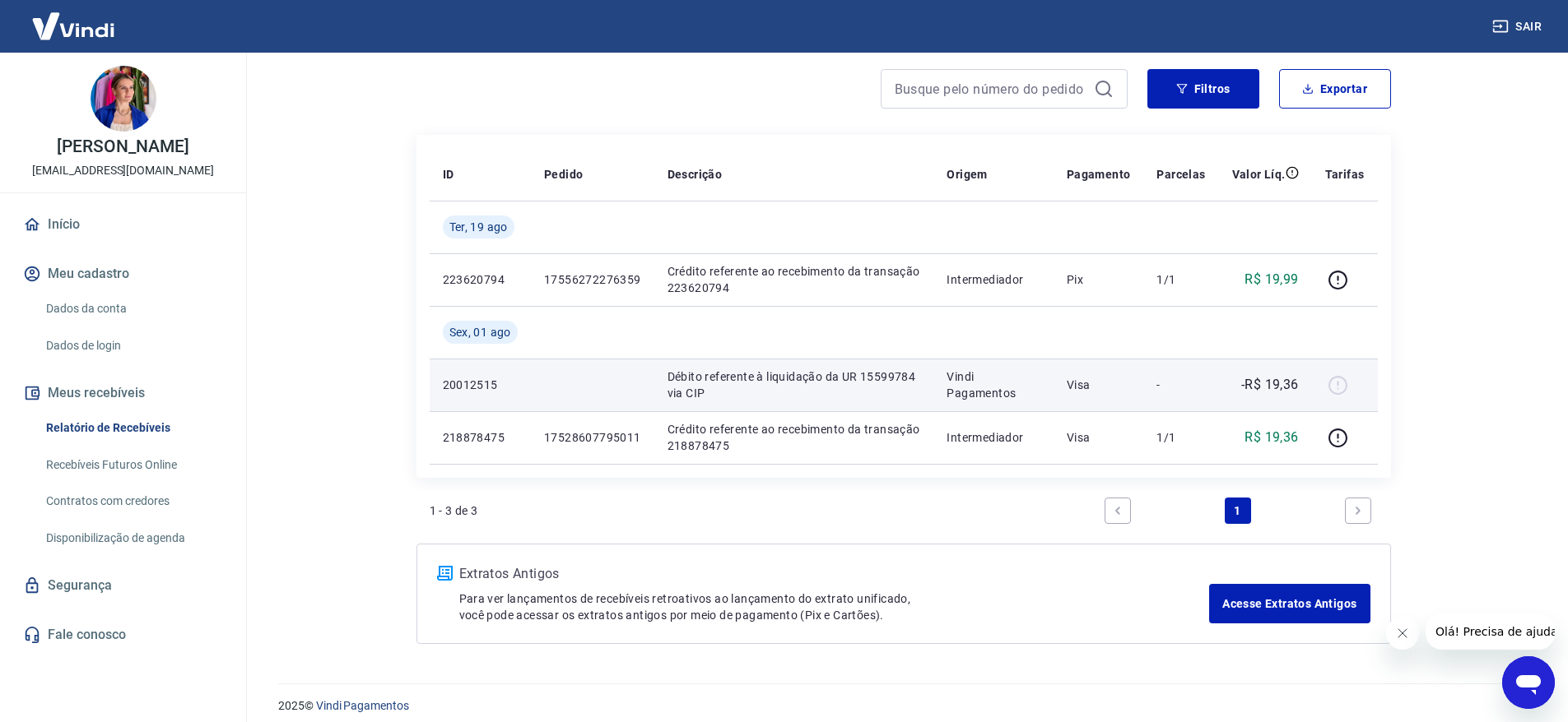
click at [926, 394] on td "Débito referente à liquidação da UR 15599784 via CIP" at bounding box center [795, 385] width 280 height 53
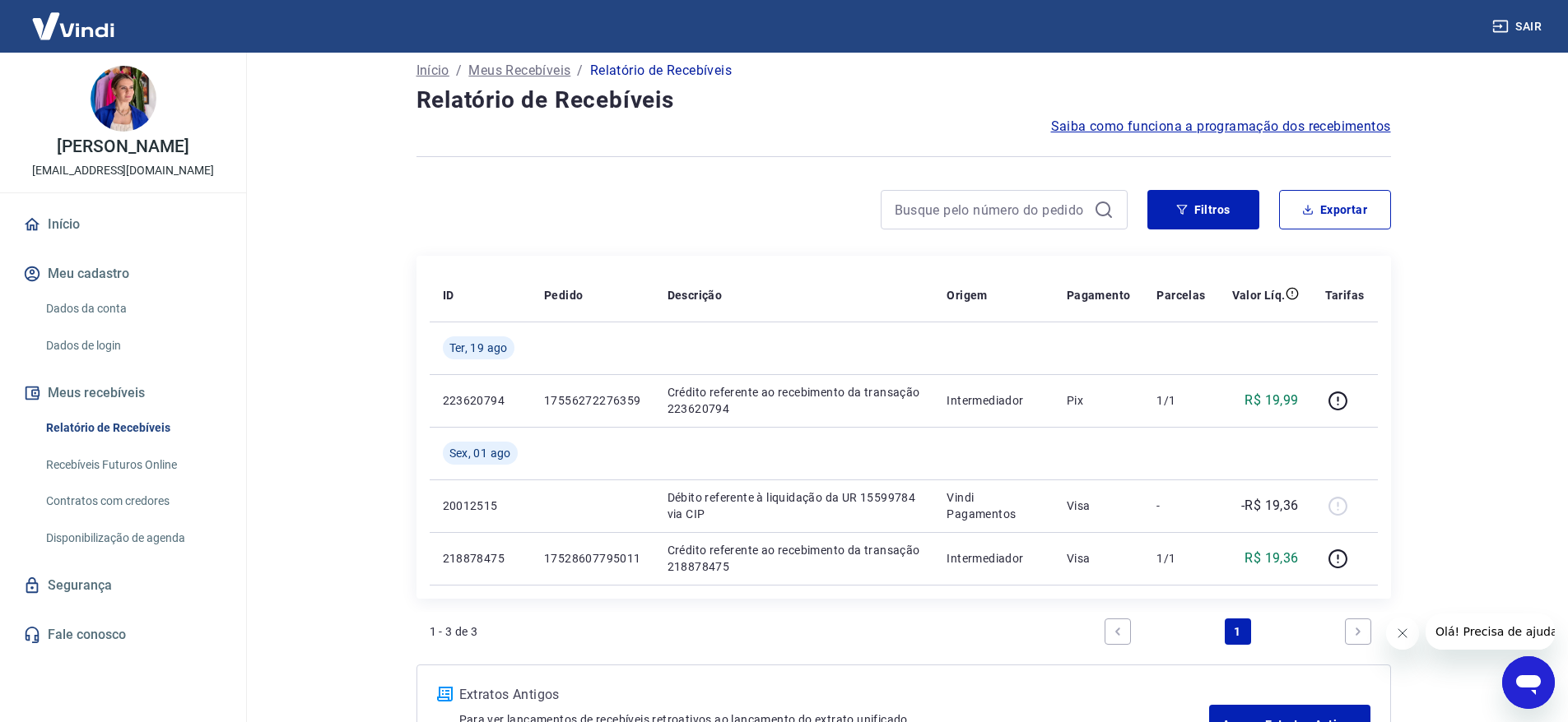
scroll to position [19, 0]
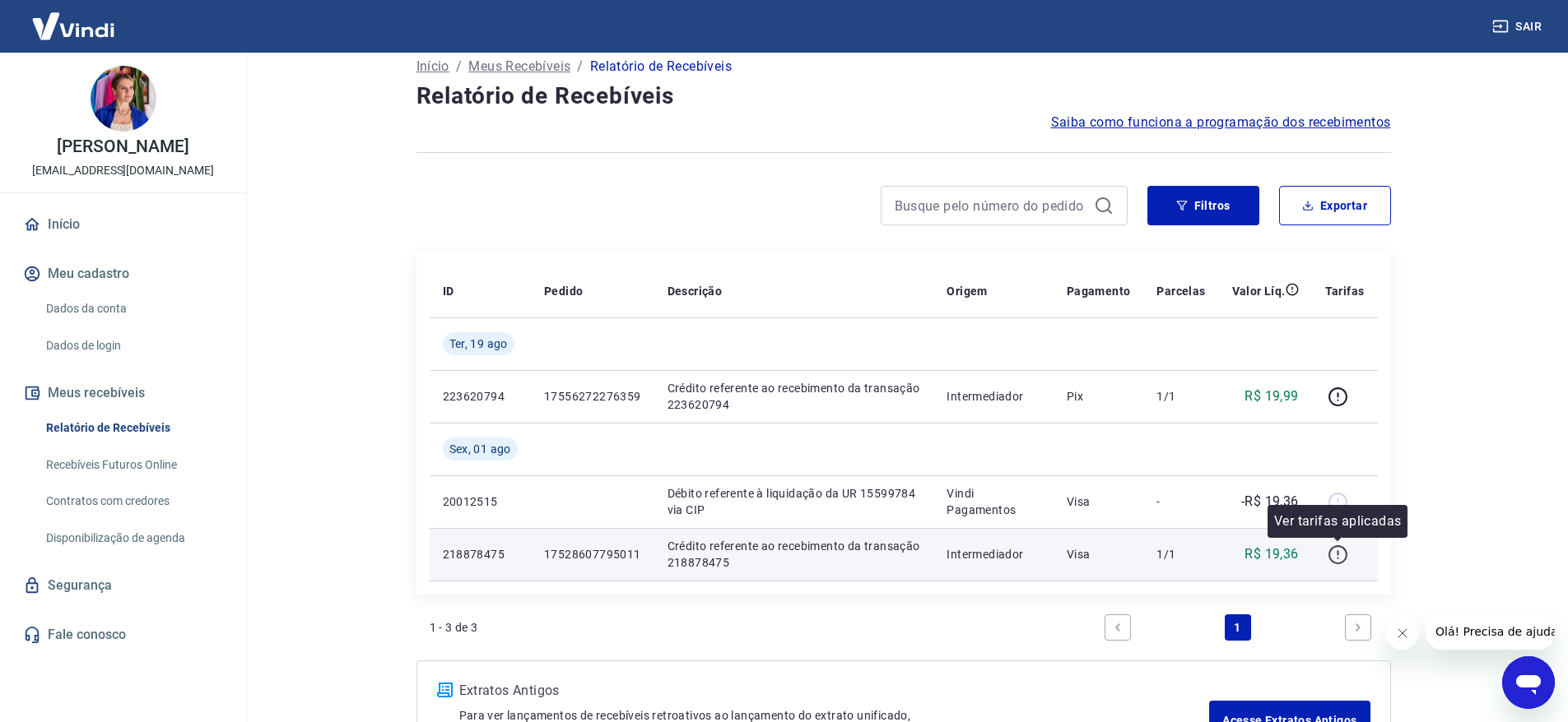
click at [1340, 548] on icon "button" at bounding box center [1338, 554] width 20 height 20
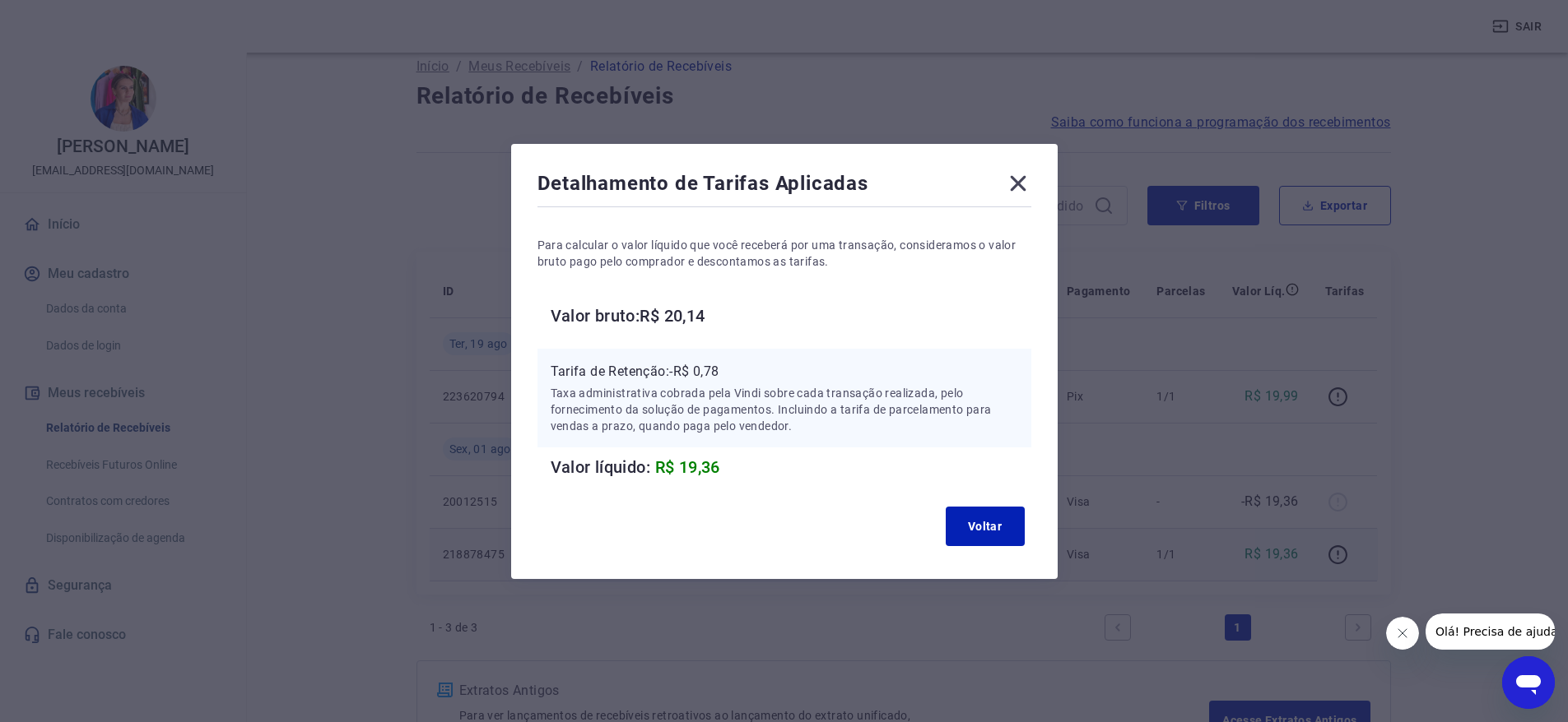
click at [1024, 183] on icon at bounding box center [1017, 183] width 15 height 15
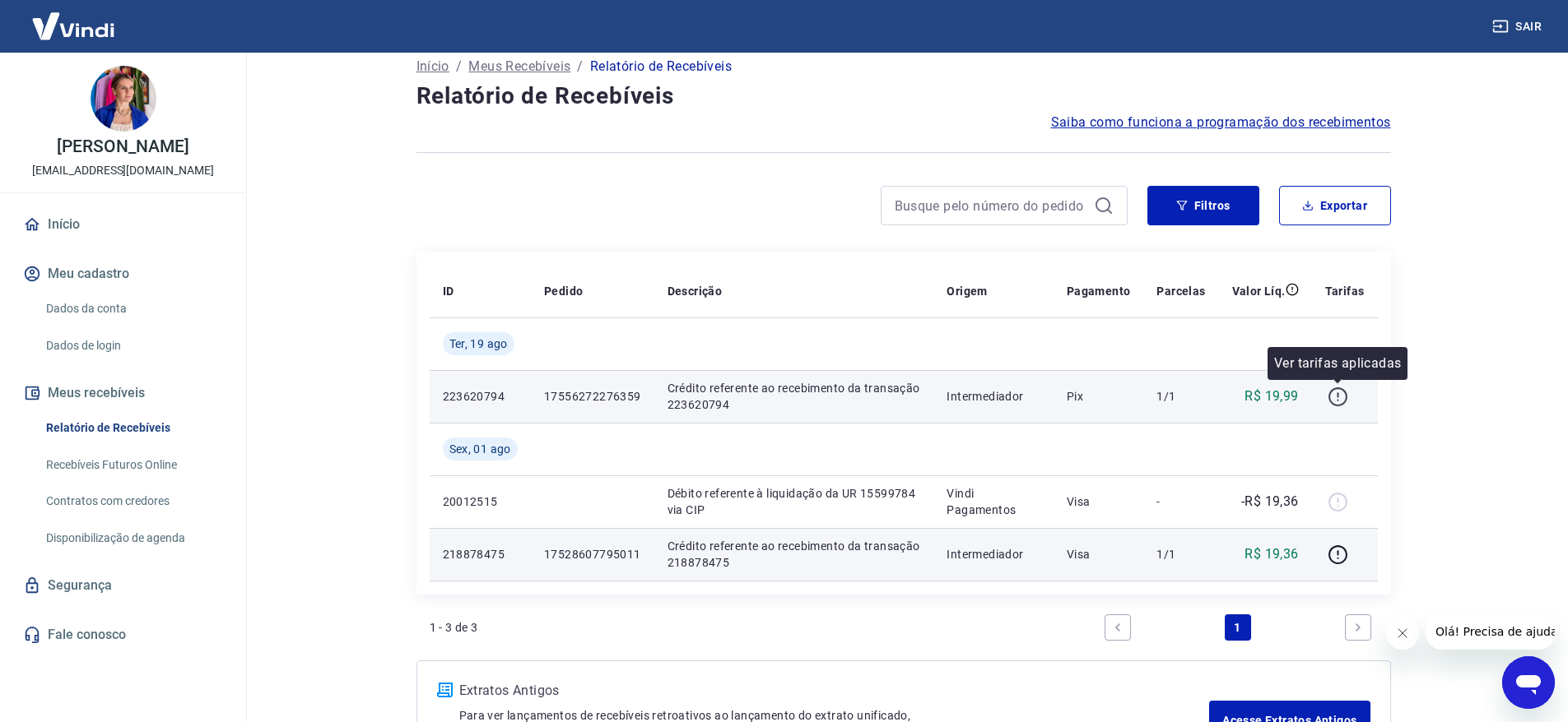
click at [1333, 400] on icon "button" at bounding box center [1338, 396] width 20 height 20
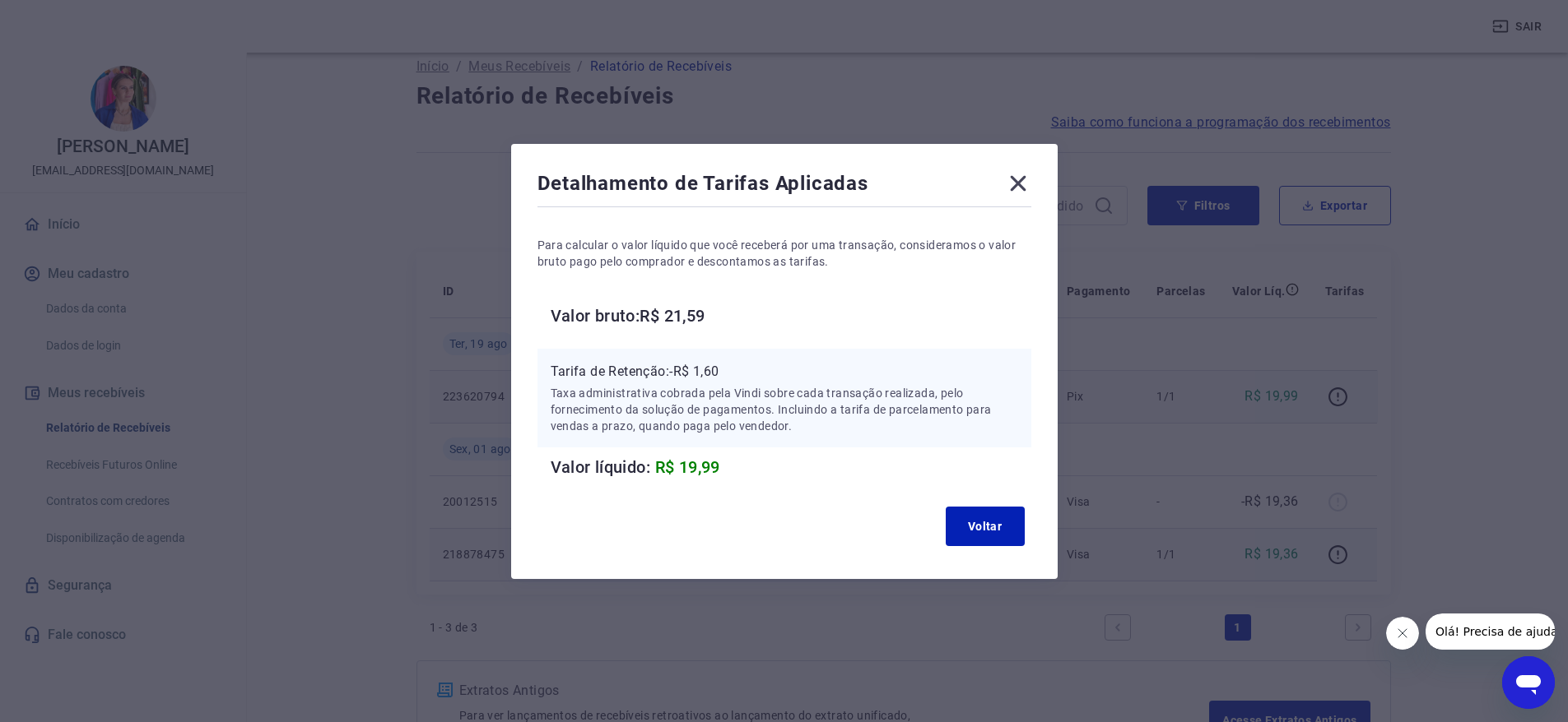
click at [1015, 186] on icon at bounding box center [1017, 183] width 26 height 26
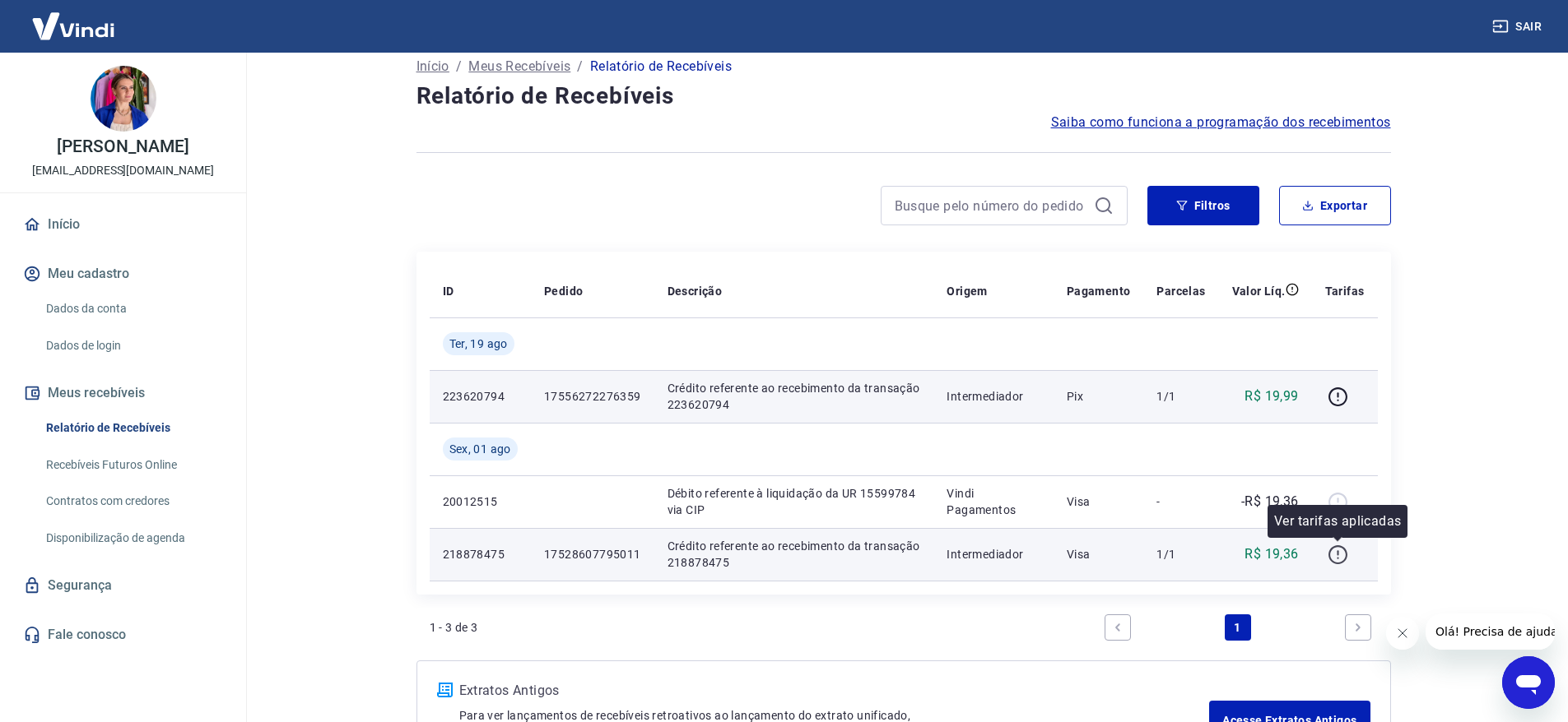
click at [1335, 553] on icon "button" at bounding box center [1338, 554] width 20 height 20
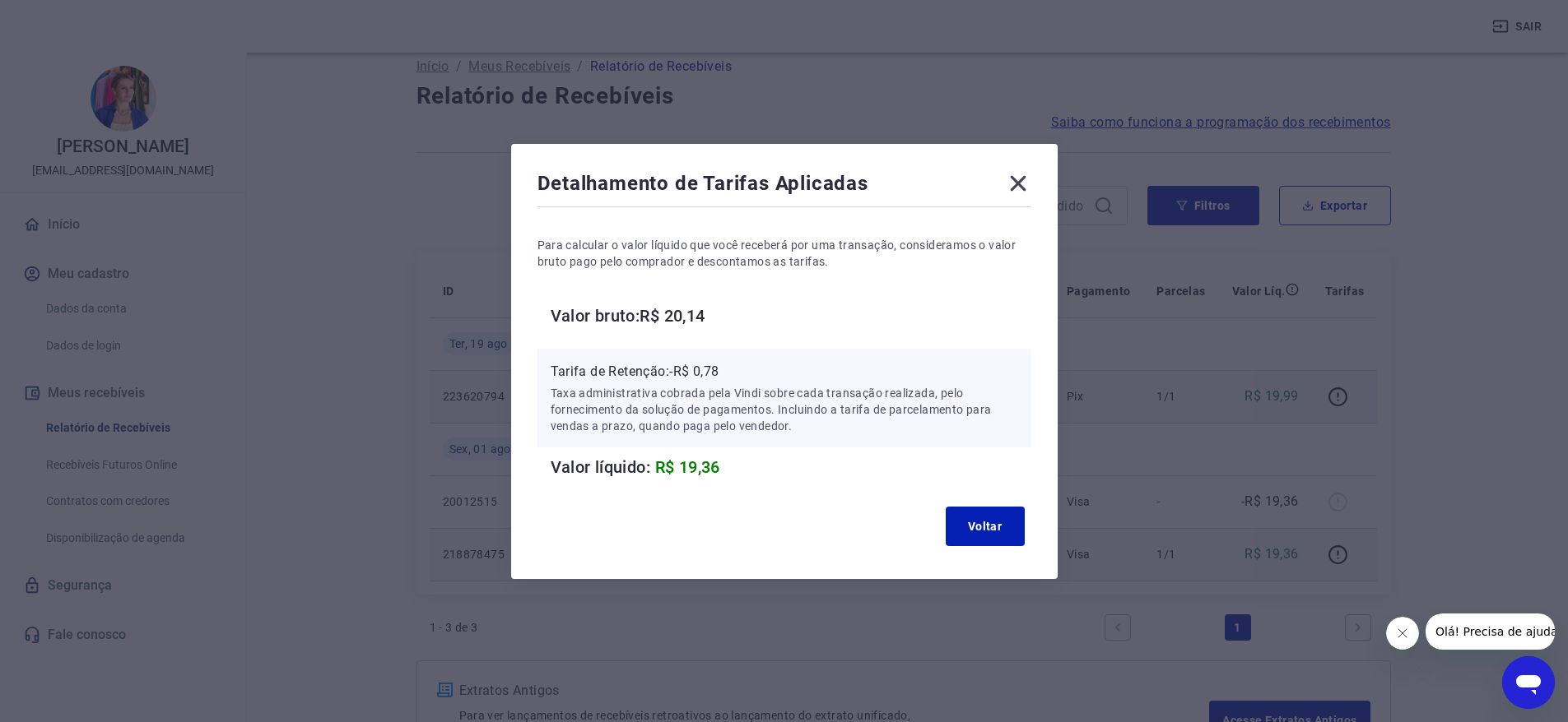
click at [1020, 180] on icon at bounding box center [1017, 183] width 15 height 15
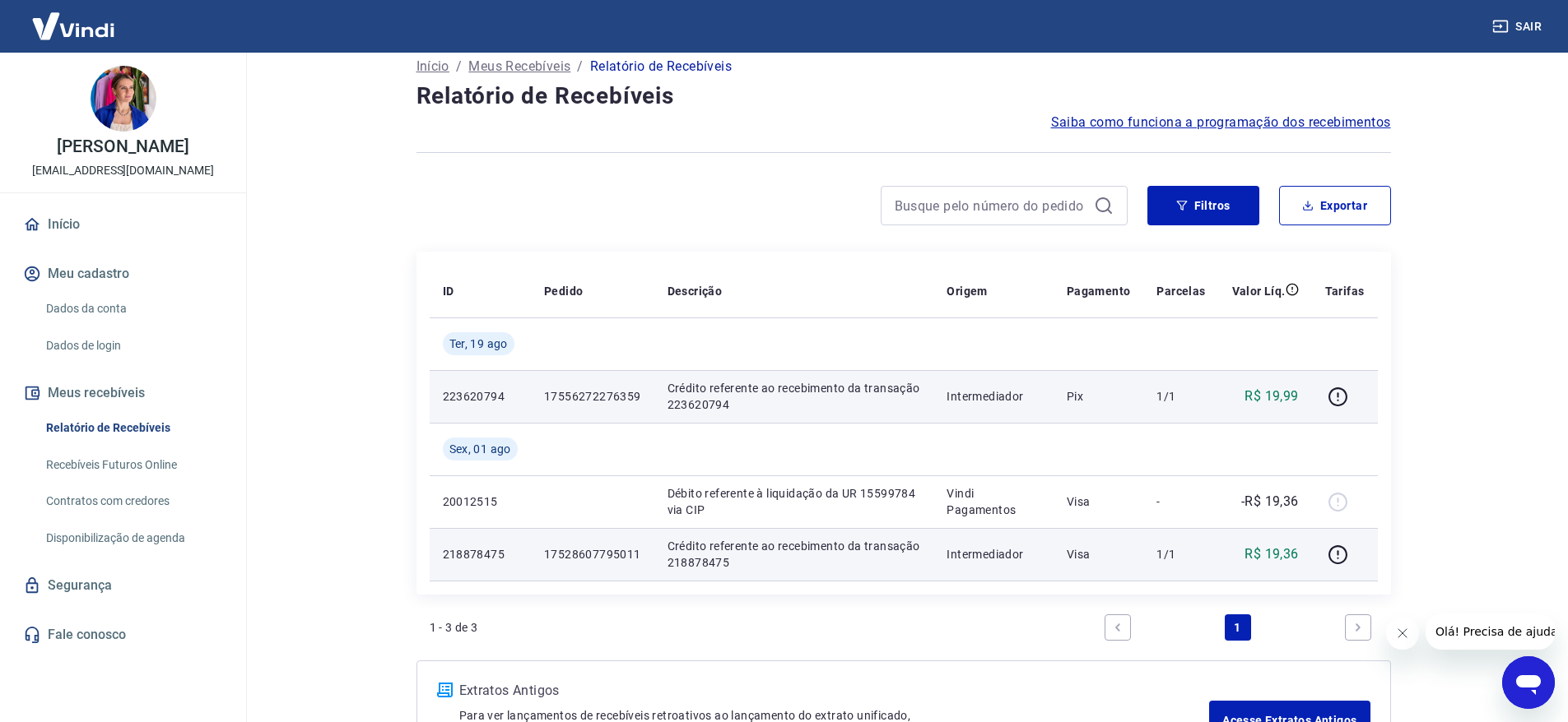
click at [481, 201] on div at bounding box center [771, 205] width 711 height 40
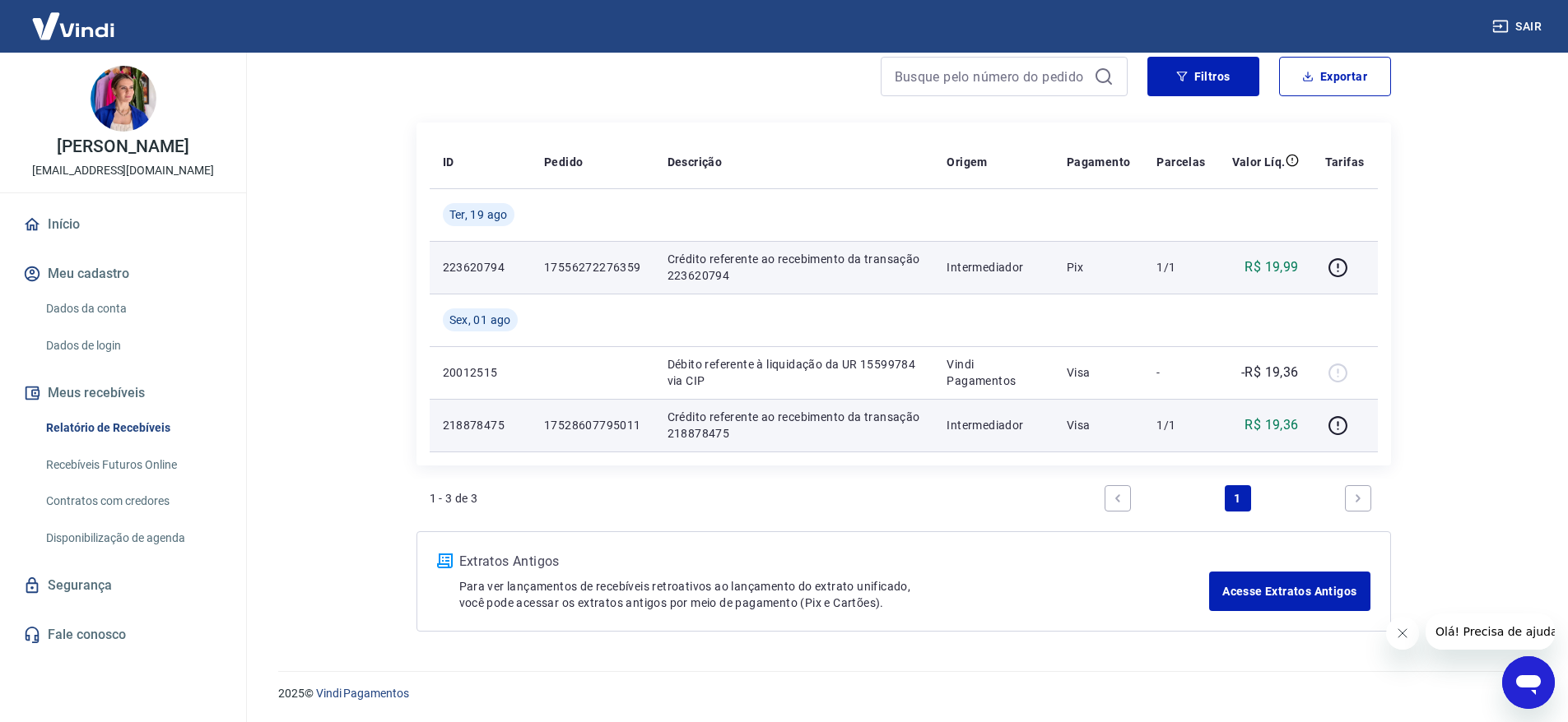
click at [281, 153] on main "Início / Meus Recebíveis / Relatório de Recebíveis Relatório de Recebíveis Saib…" at bounding box center [904, 239] width 1329 height 670
